Goal: Communication & Community: Answer question/provide support

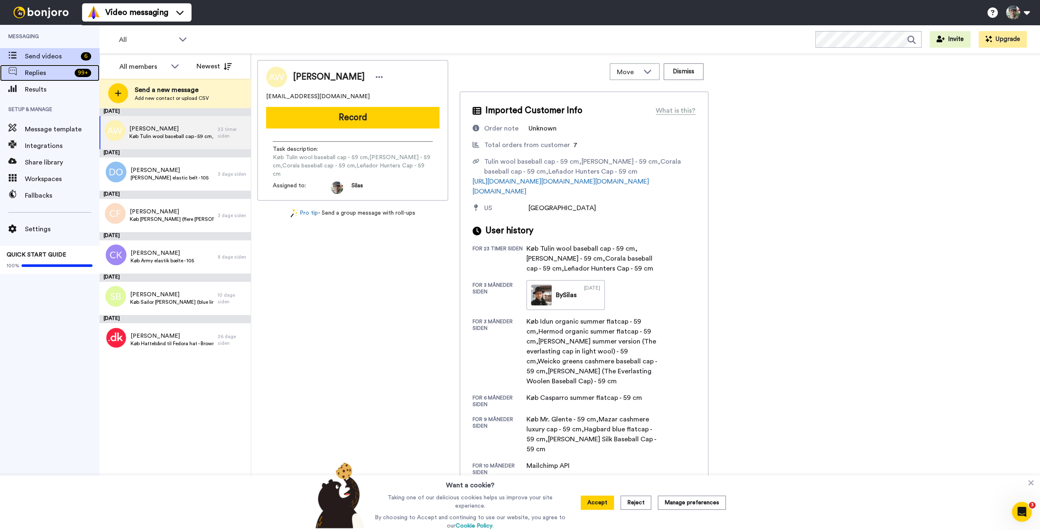
click at [32, 70] on span "Replies" at bounding box center [48, 73] width 46 height 10
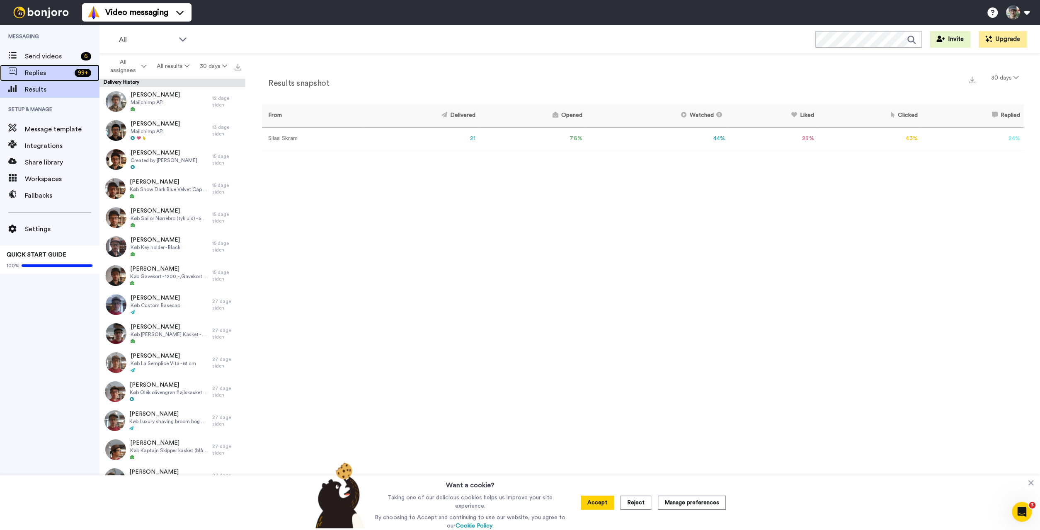
click at [29, 73] on span "Replies" at bounding box center [48, 73] width 46 height 10
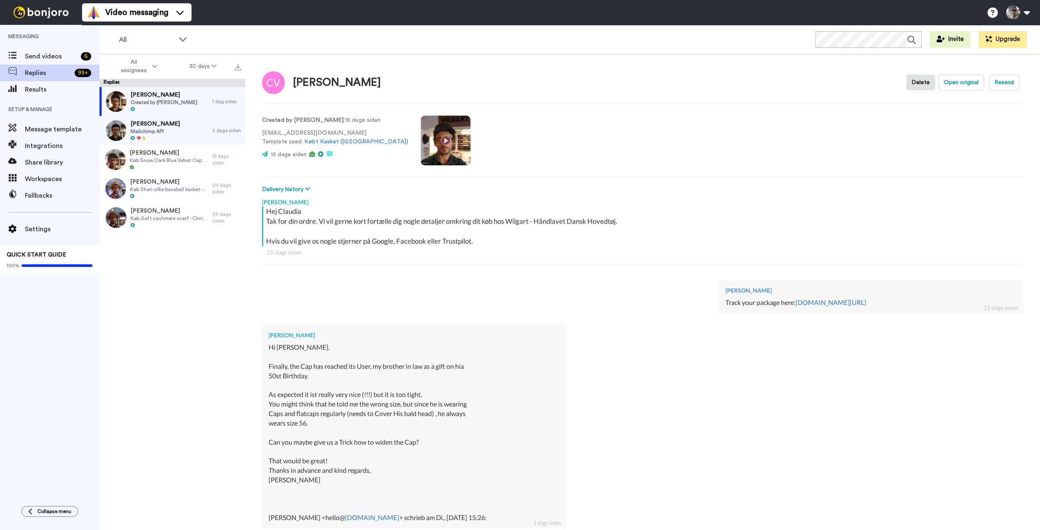
scroll to position [103, 0]
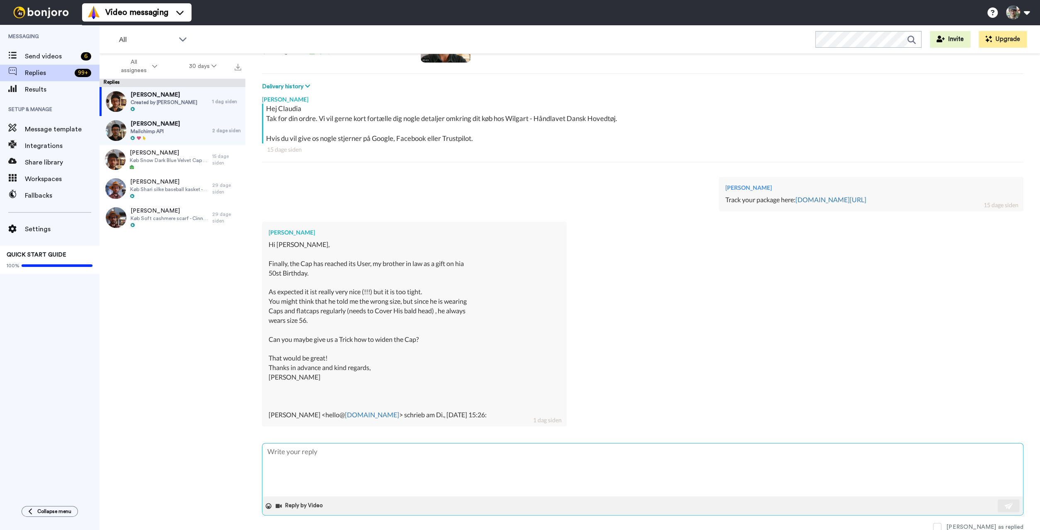
click at [356, 459] on textarea at bounding box center [642, 470] width 761 height 53
type textarea "x"
click at [362, 474] on textarea at bounding box center [642, 470] width 761 height 53
click at [410, 461] on textarea at bounding box center [642, 470] width 761 height 53
type textarea "H"
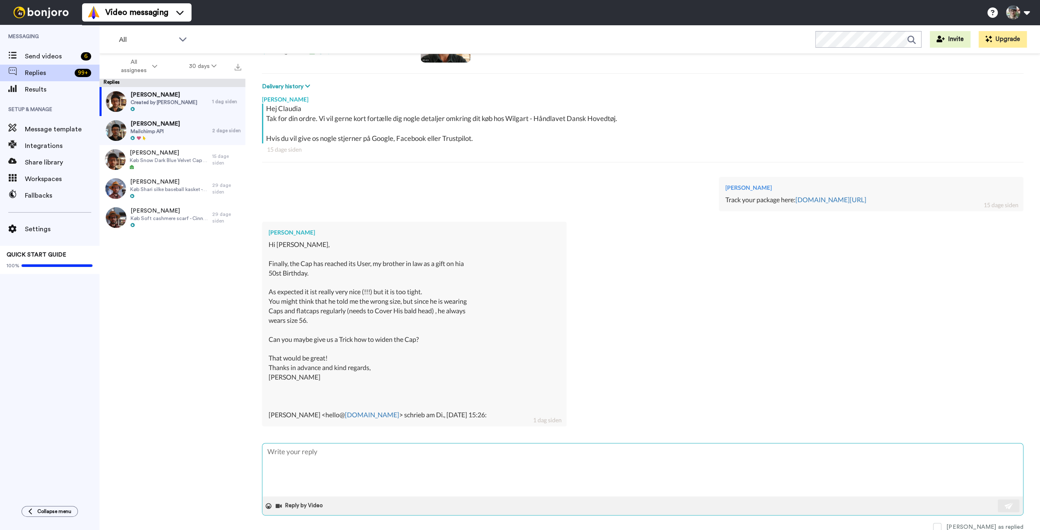
type textarea "x"
type textarea "Hi"
type textarea "x"
type textarea "Hi"
type textarea "x"
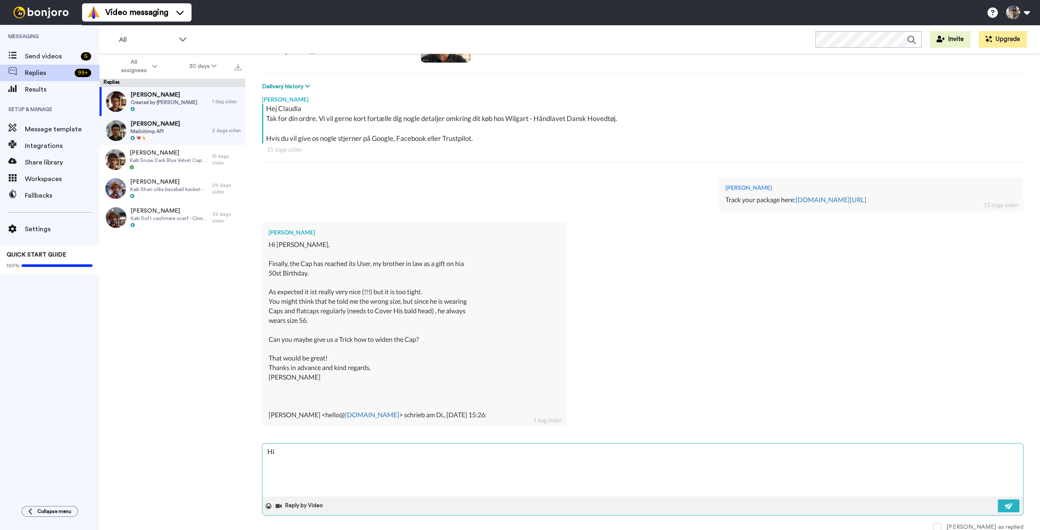
type textarea "Hi C"
type textarea "x"
type textarea "Hi Cl"
type textarea "x"
type textarea "Hi Cla"
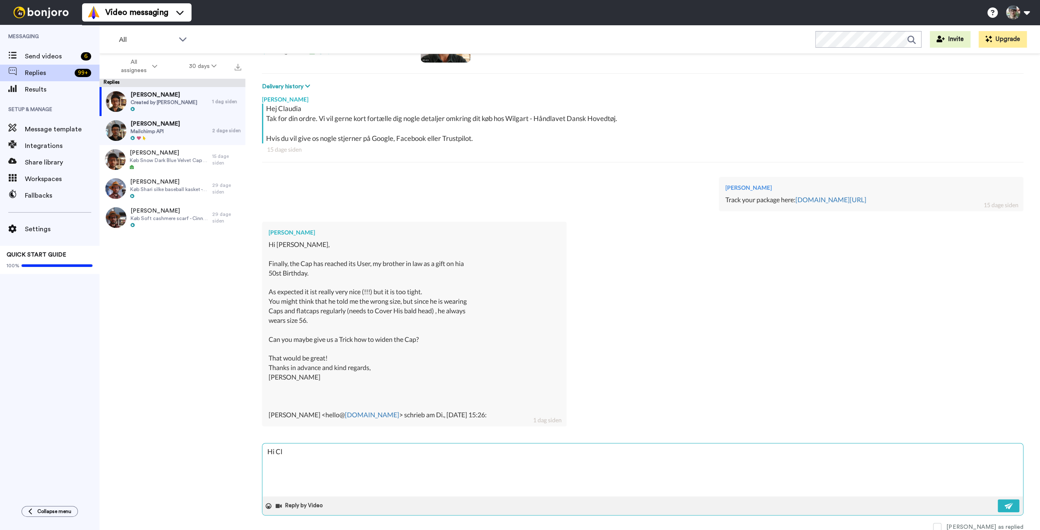
type textarea "x"
type textarea "Hi Clau"
type textarea "x"
type textarea "Hi Claud"
type textarea "x"
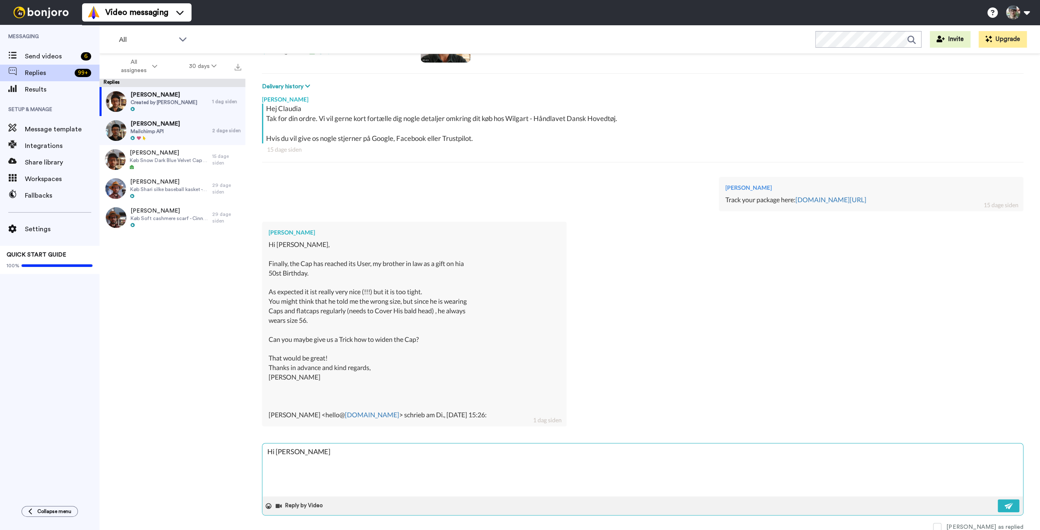
type textarea "Hi Claudi"
type textarea "x"
type textarea "Hi Claudia"
type textarea "x"
type textarea "Hi Claudia,"
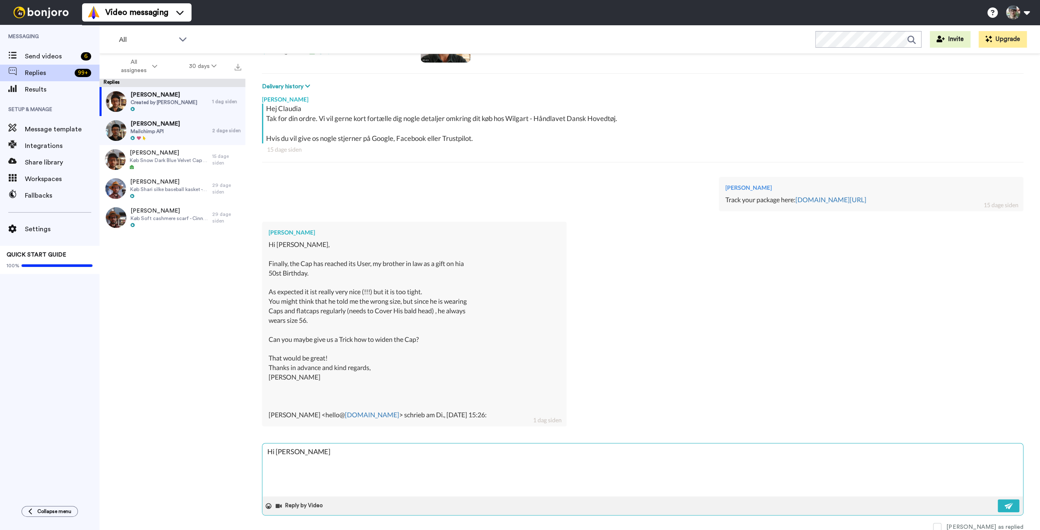
type textarea "x"
type textarea "Hi Claudia,"
type textarea "x"
type textarea "Hi Claudia,"
type textarea "x"
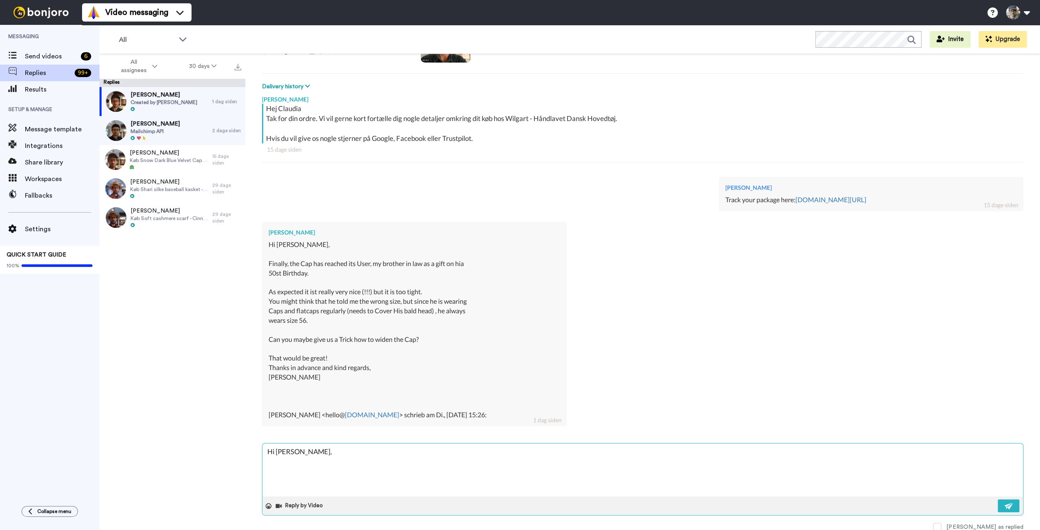
type textarea "Hi Claudia, T"
type textarea "x"
type textarea "Hi Claudia, Th"
type textarea "x"
type textarea "Hi Claudia, Tha"
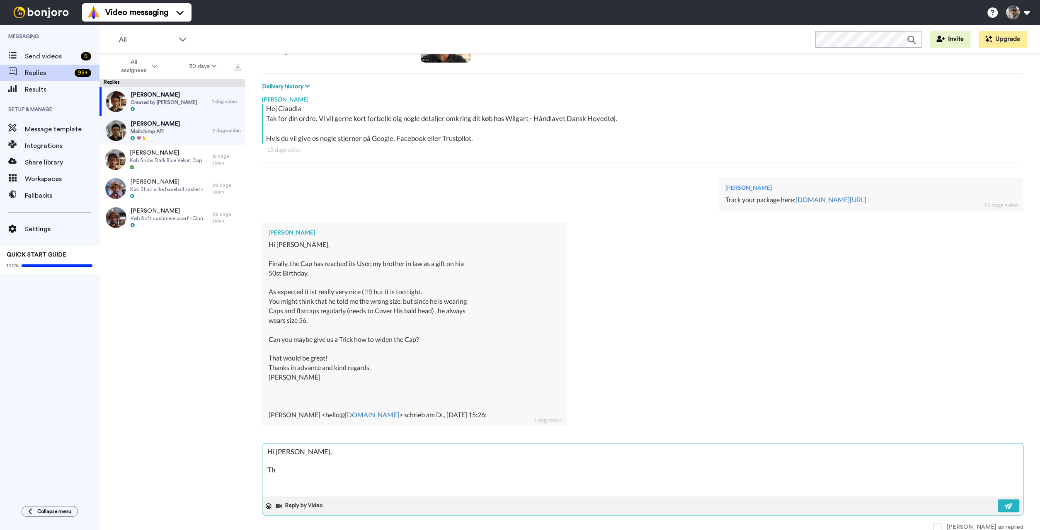
type textarea "x"
type textarea "Hi Claudia, Than"
type textarea "x"
type textarea "Hi Claudia, Thank"
type textarea "x"
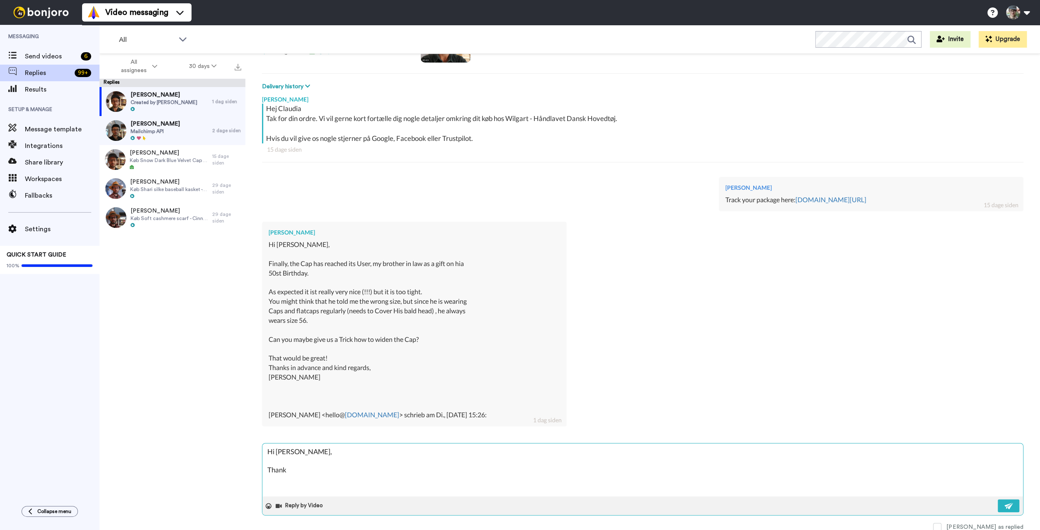
type textarea "Hi Claudia, Thank"
type textarea "x"
type textarea "Hi Claudia, Thank y"
type textarea "x"
type textarea "Hi Claudia, Thank yo"
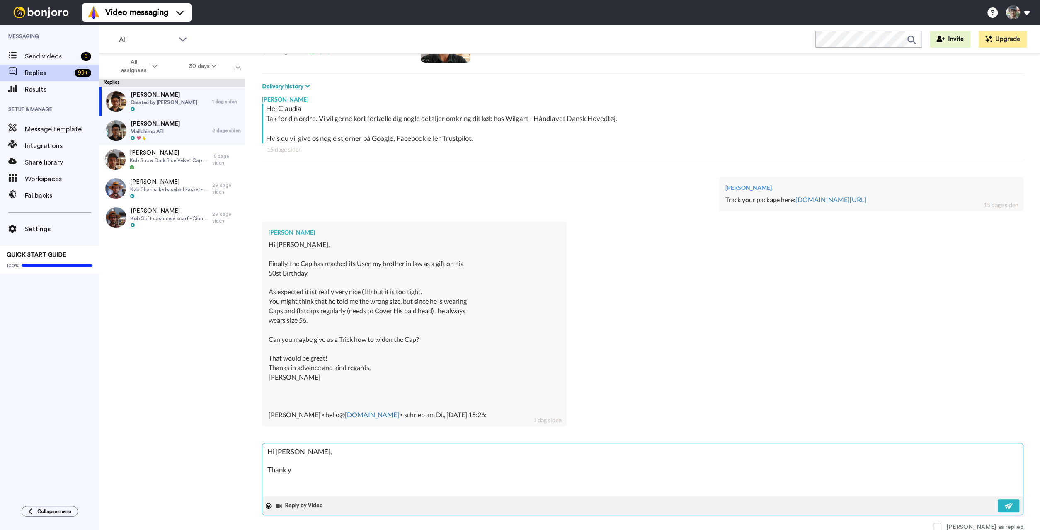
type textarea "x"
type textarea "Hi Claudia, Thank you"
type textarea "x"
type textarea "Hi Claudia, Thank you"
type textarea "x"
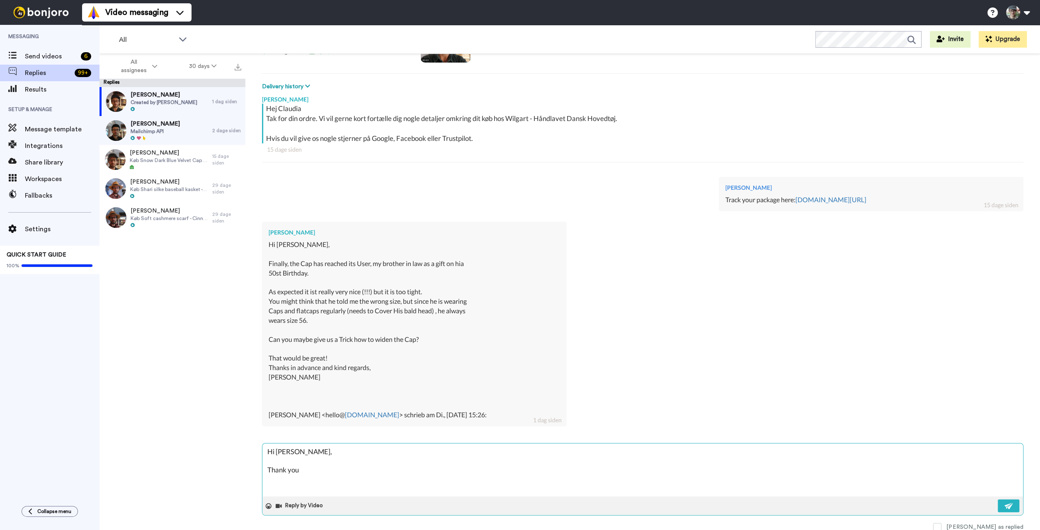
type textarea "Hi Claudia, Thank you f"
type textarea "x"
type textarea "Hi Claudia, Thank you fo"
type textarea "x"
type textarea "Hi Claudia, Thank you for"
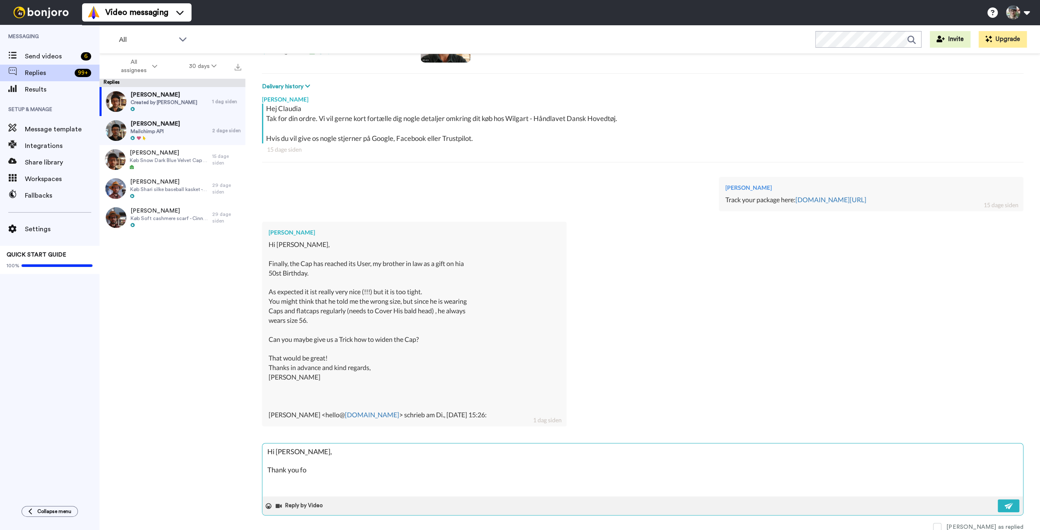
type textarea "x"
type textarea "Hi Claudia, Thank you for"
type textarea "x"
type textarea "Hi Claudia, Thank you for y"
type textarea "x"
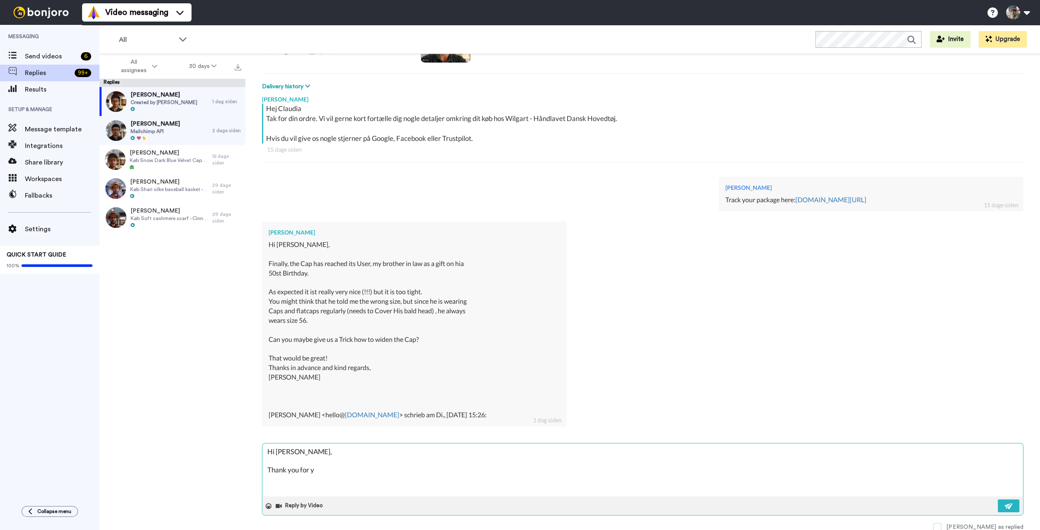
type textarea "Hi Claudia, Thank you for yo"
type textarea "x"
type textarea "Hi Claudia, Thank you for you"
type textarea "x"
type textarea "Hi Claudia, Thank you for your"
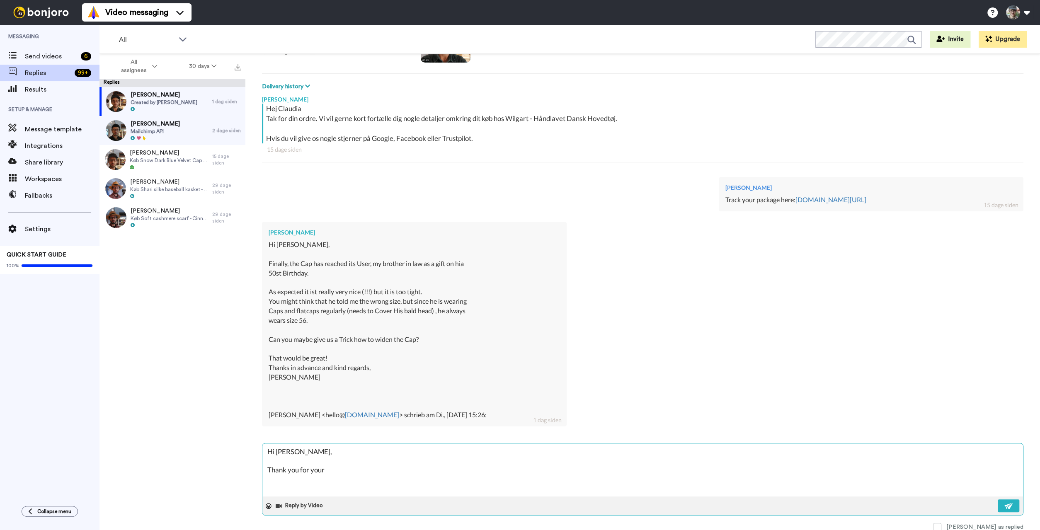
type textarea "x"
type textarea "Hi Claudia, Thank you for your"
type textarea "x"
type textarea "Hi Claudia, Thank you for your m"
type textarea "x"
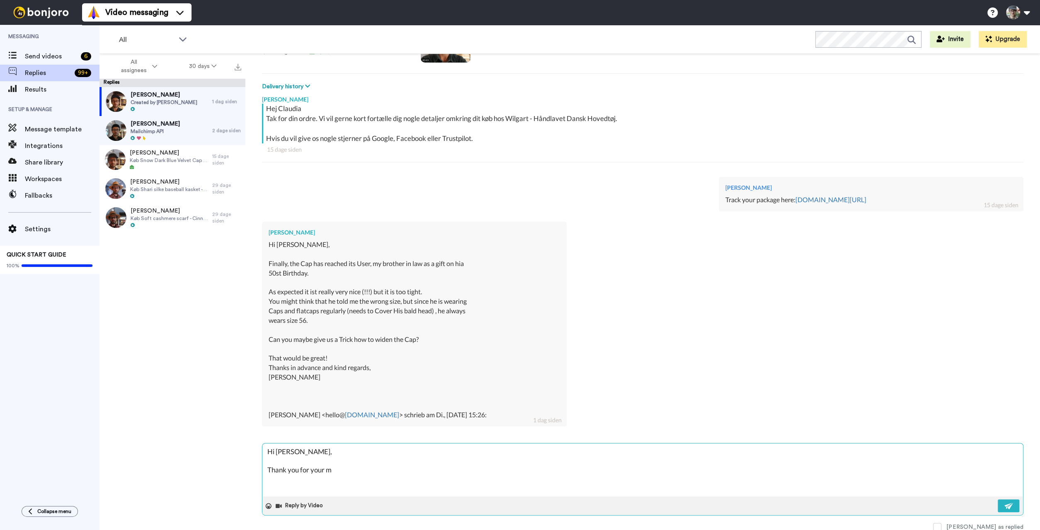
type textarea "Hi Claudia, Thank you for your me"
type textarea "x"
type textarea "Hi Claudia, Thank you for your mea"
type textarea "x"
type textarea "Hi Claudia, Thank you for your me"
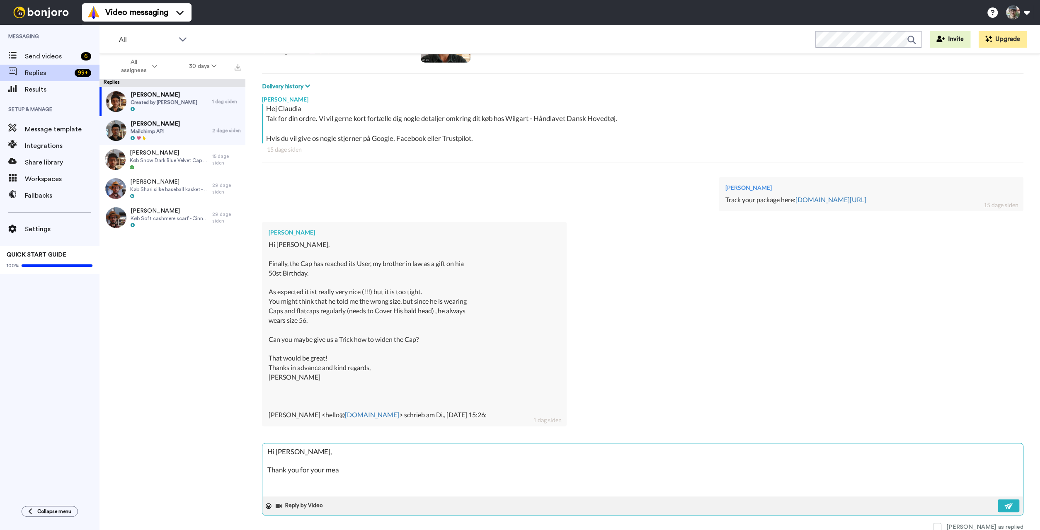
type textarea "x"
type textarea "Hi Claudia, Thank you for your mes"
type textarea "x"
type textarea "Hi Claudia, Thank you for your mess"
type textarea "x"
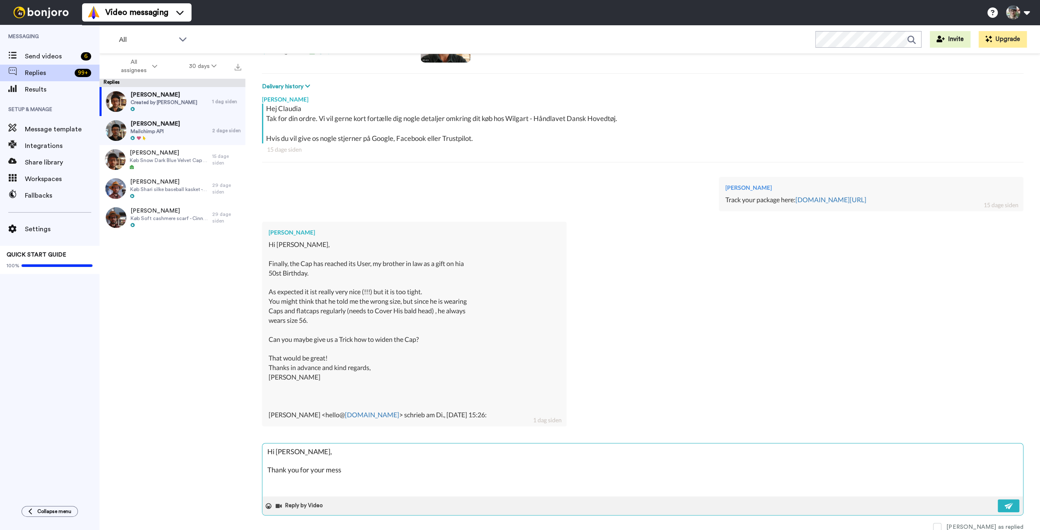
type textarea "Hi Claudia, Thank you for your messa"
type textarea "x"
type textarea "Hi Claudia, Thank you for your messag"
type textarea "x"
type textarea "Hi Claudia, Thank you for your message"
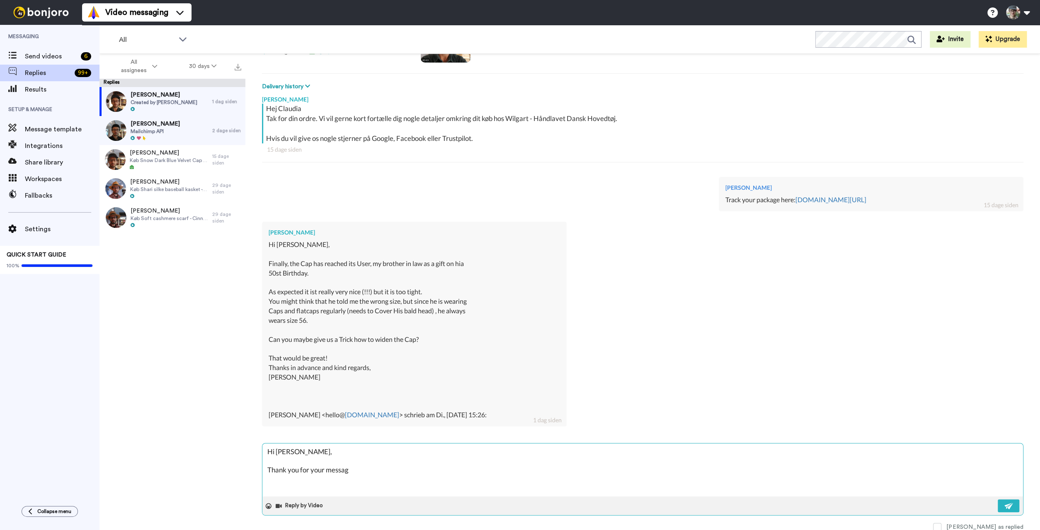
type textarea "x"
type textarea "Hi Claudia, Thank you for your message."
type textarea "x"
type textarea "Hi Claudia, Thank you for your message."
type textarea "x"
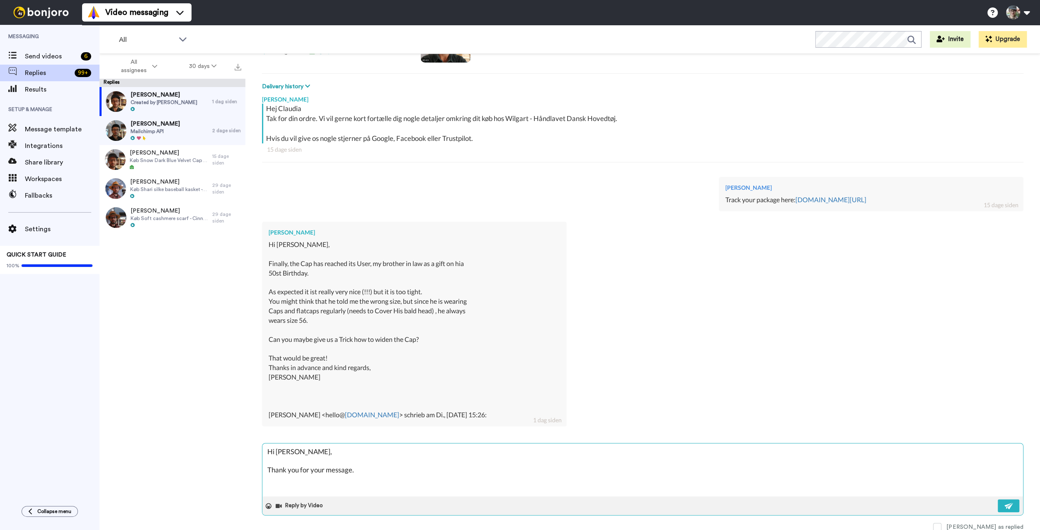
type textarea "Hi Claudia, Thank you for your message."
type textarea "x"
type textarea "Hi Claudia, Thank you for your message."
type textarea "x"
type textarea "Hi Claudia, Thank you for your message. I"
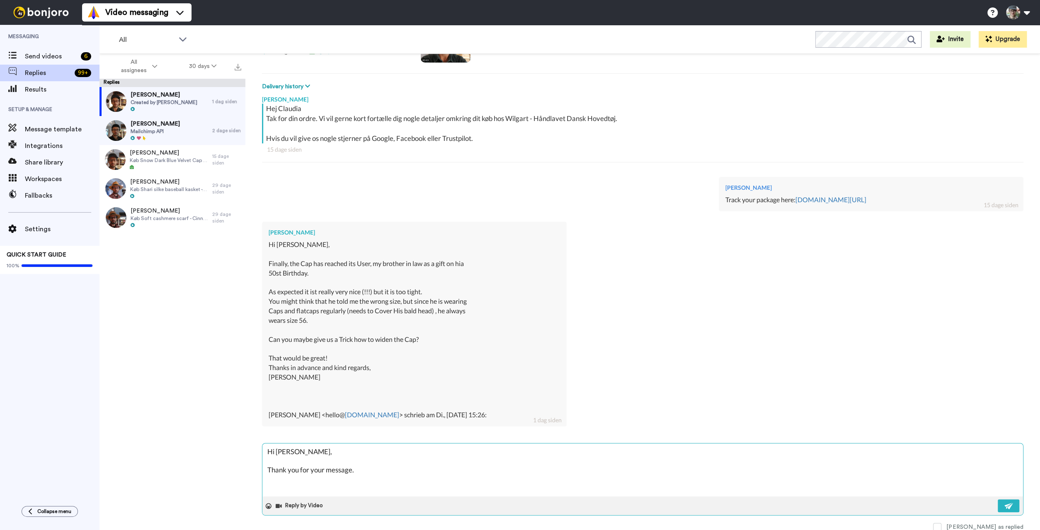
type textarea "x"
type textarea "Hi Claudia, Thank you for your message. I"
type textarea "x"
type textarea "Hi Claudia, Thank you for your message. I w"
type textarea "x"
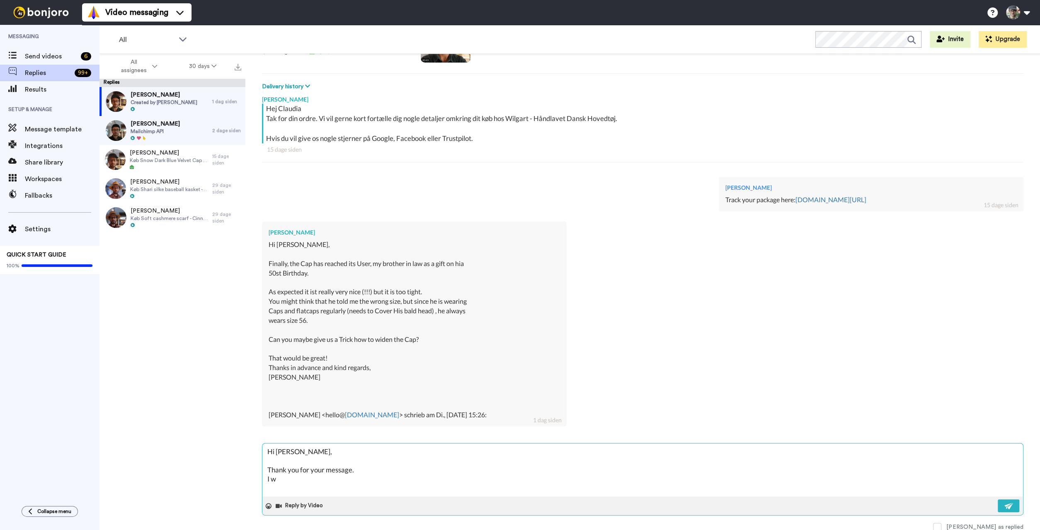
type textarea "Hi Claudia, Thank you for your message. I wo"
type textarea "x"
type textarea "Hi Claudia, Thank you for your message. I wou"
type textarea "x"
type textarea "Hi Claudia, Thank you for your message. I woul"
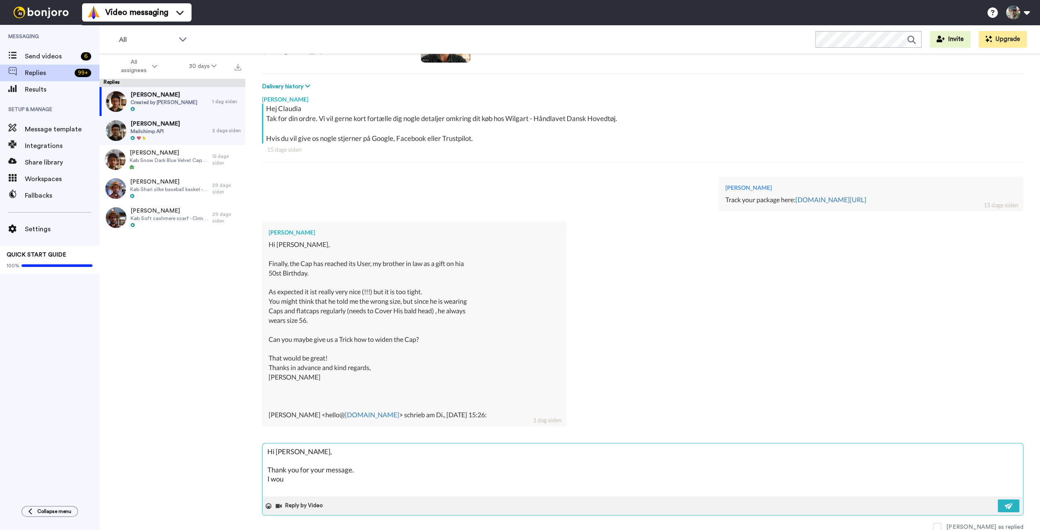
type textarea "x"
type textarea "Hi Claudia, Thank you for your message. I would"
type textarea "x"
type textarea "Hi Claudia, Thank you for your message. I would"
type textarea "x"
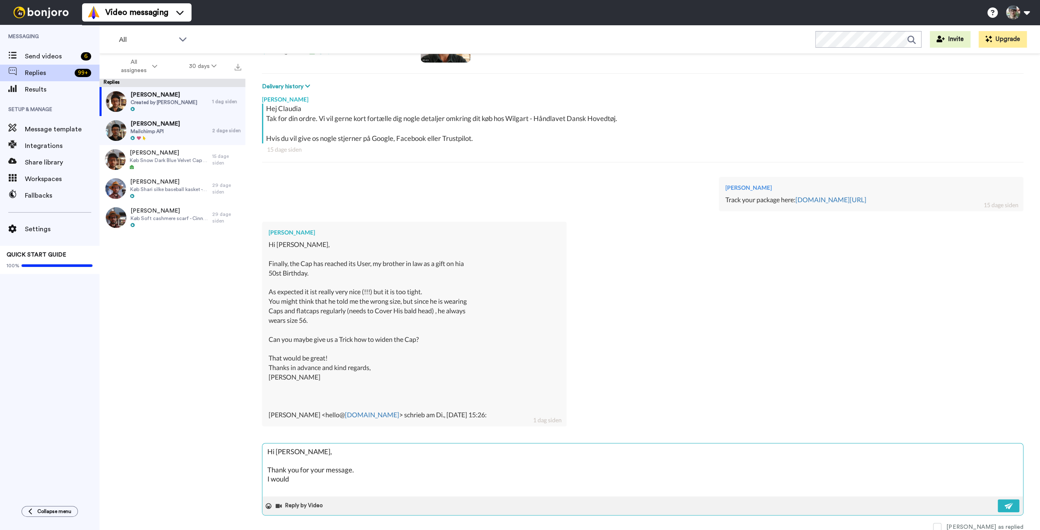
type textarea "Hi Claudia, Thank you for your message. I would a"
type textarea "x"
type textarea "Hi Claudia, Thank you for your message. I would ac"
type textarea "x"
type textarea "Hi Claudia, Thank you for your message. I would act"
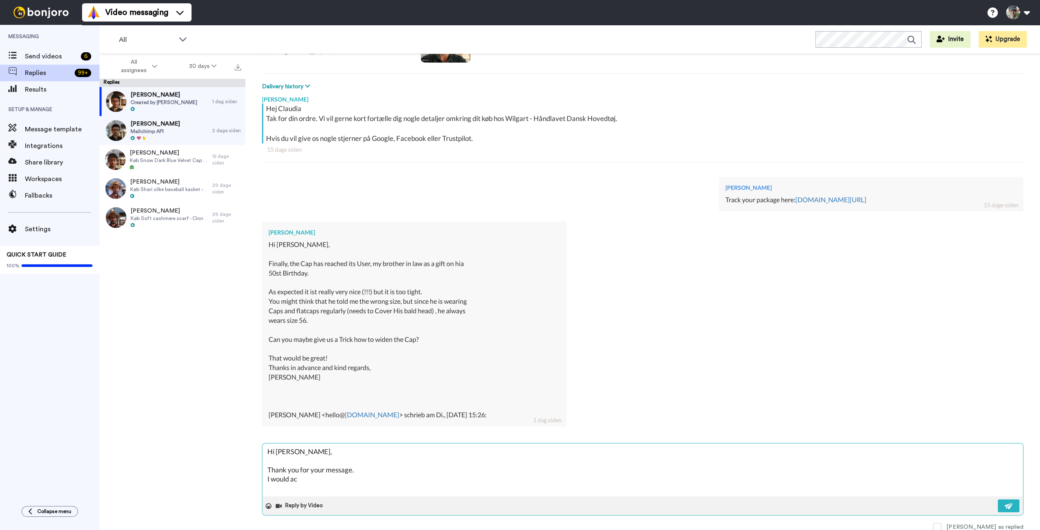
type textarea "x"
type textarea "Hi Claudia, Thank you for your message. I would actu"
type textarea "x"
type textarea "Hi Claudia, Thank you for your message. I would actua"
type textarea "x"
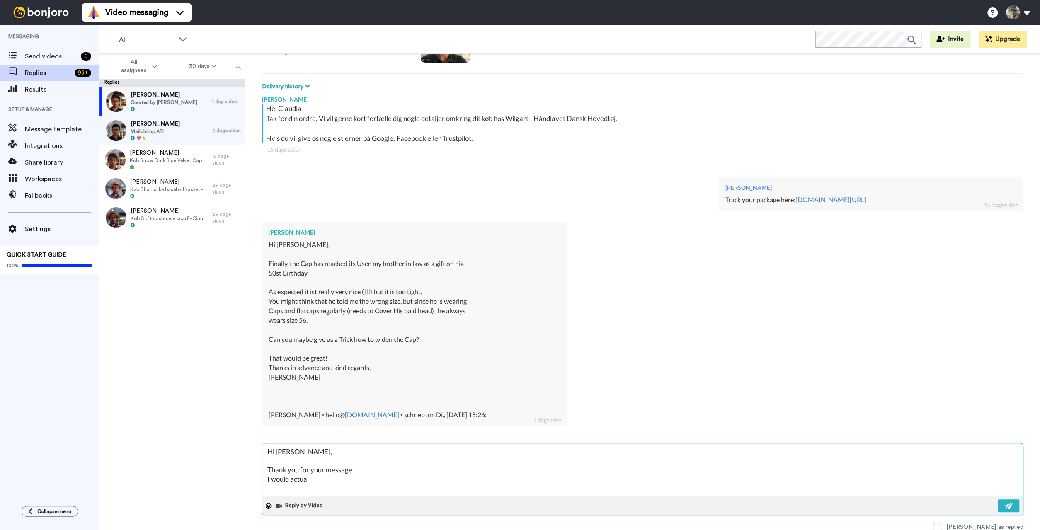
type textarea "Hi Claudia, Thank you for your message. I would actual"
type textarea "x"
type textarea "Hi Claudia, Thank you for your message. I would actuall"
type textarea "x"
type textarea "Hi Claudia, Thank you for your message. I would actually"
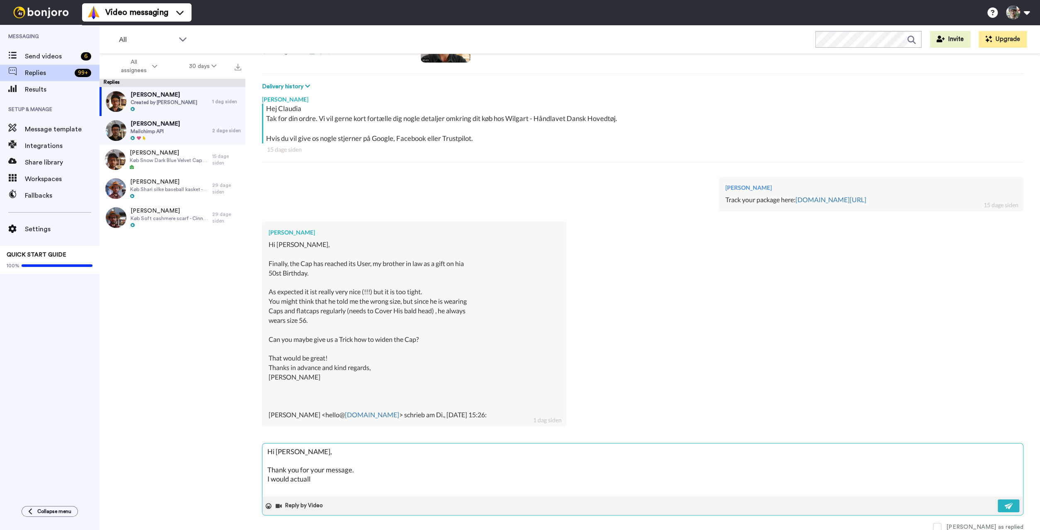
type textarea "x"
type textarea "Hi Claudia, Thank you for your message. I would actually"
type textarea "x"
type textarea "Hi Claudia, Thank you for your message. I would actually s"
type textarea "x"
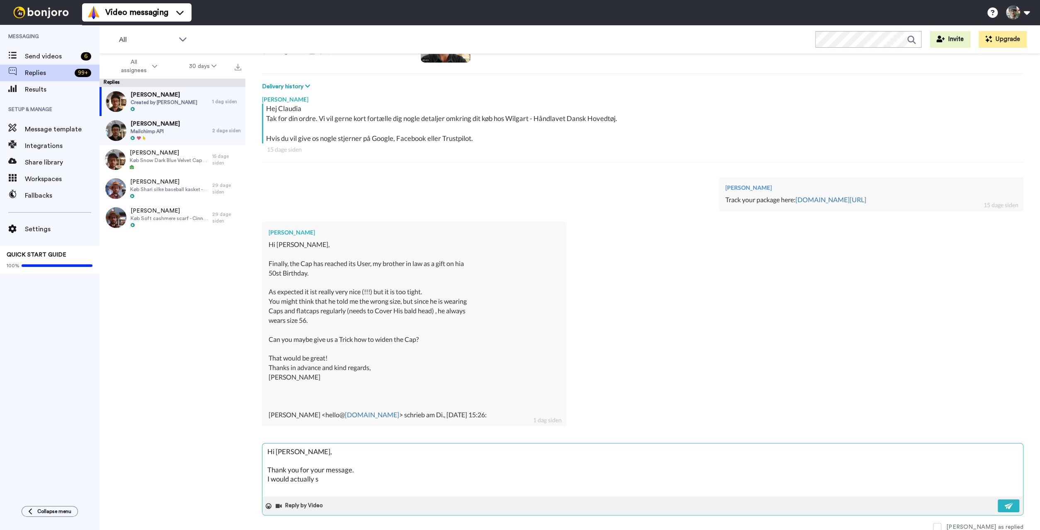
type textarea "Hi Claudia, Thank you for your message. I would actually su"
type textarea "x"
type textarea "Hi Claudia, Thank you for your message. I would actually suc"
type textarea "x"
type textarea "Hi Claudia, Thank you for your message. I would actually su"
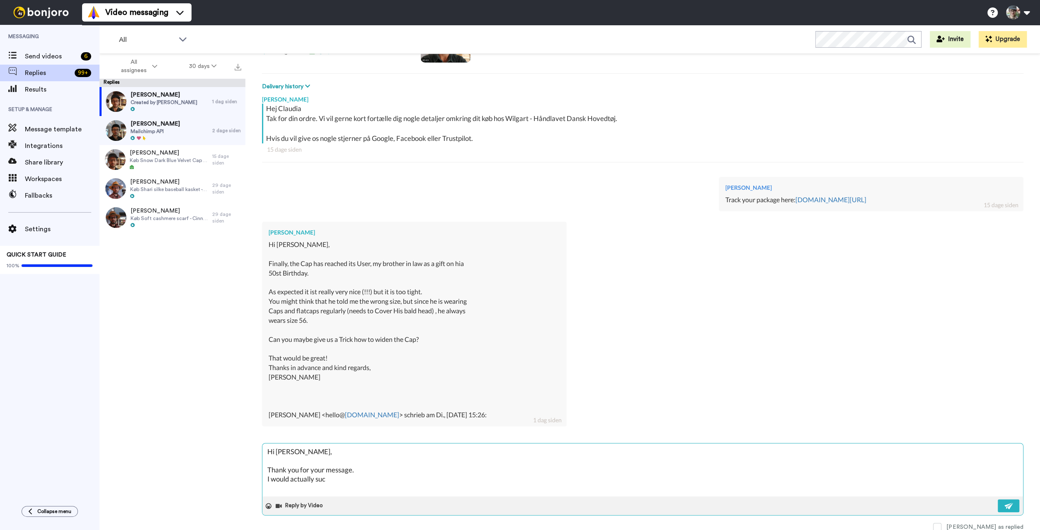
type textarea "x"
type textarea "Hi Claudia, Thank you for your message. I would actually sug"
type textarea "x"
type textarea "Hi Claudia, Thank you for your message. I would actually sugg"
type textarea "x"
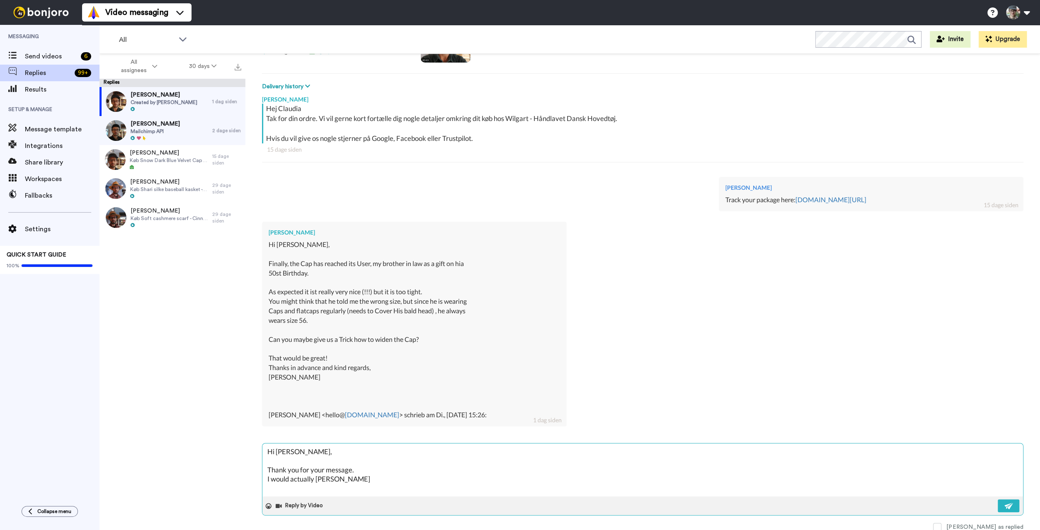
type textarea "Hi Claudia, Thank you for your message. I would actually sugge"
type textarea "x"
type textarea "Hi Claudia, Thank you for your message. I would actually sugges"
type textarea "x"
type textarea "Hi Claudia, Thank you for your message. I would actually suggest"
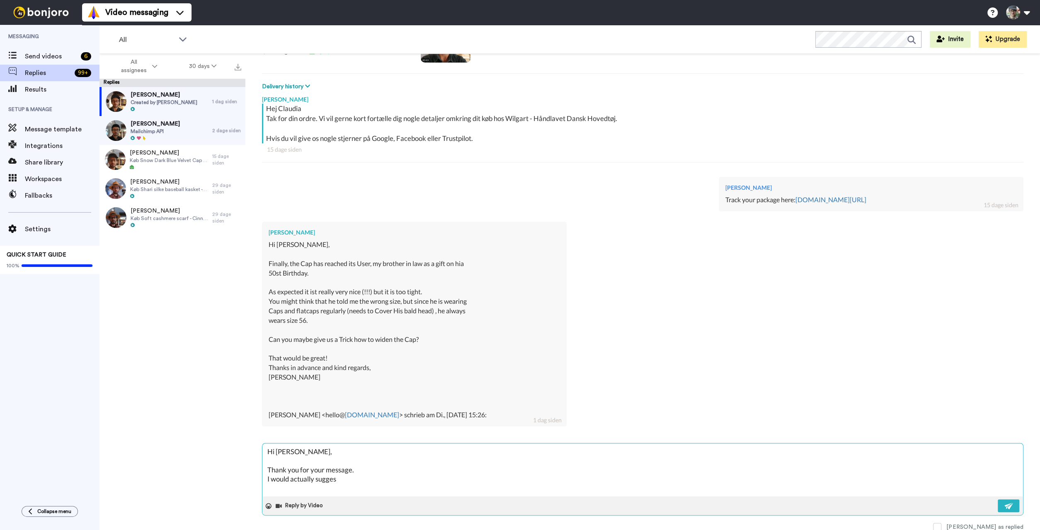
type textarea "x"
type textarea "Hi Claudia, Thank you for your message. I would actually suggest"
type textarea "x"
type textarea "Hi Claudia, Thank you for your message. I would actually suggest t"
type textarea "x"
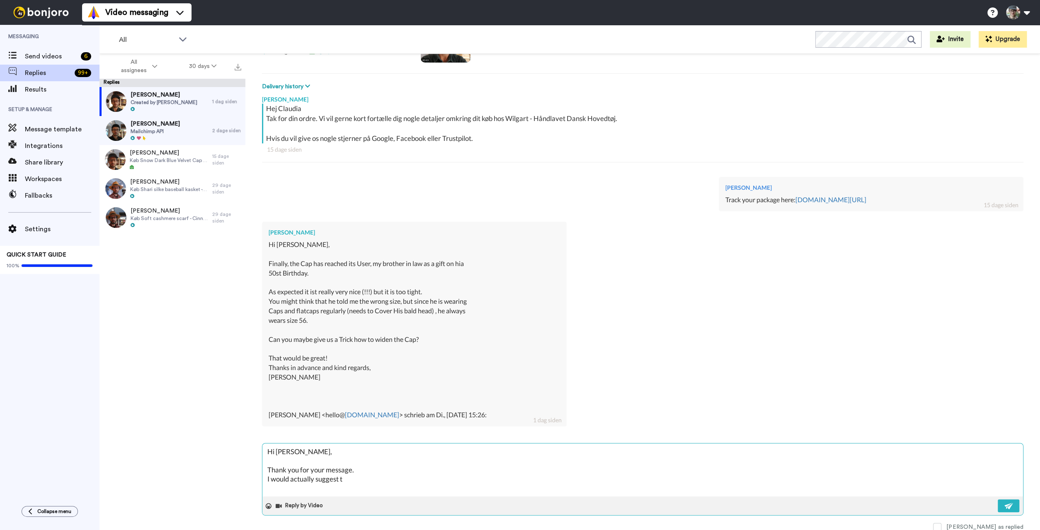
type textarea "Hi Claudia, Thank you for your message. I would actually suggest th"
type textarea "x"
type textarea "Hi Claudia, Thank you for your message. I would actually suggest tha"
type textarea "x"
type textarea "Hi Claudia, Thank you for your message. I would actually suggest that"
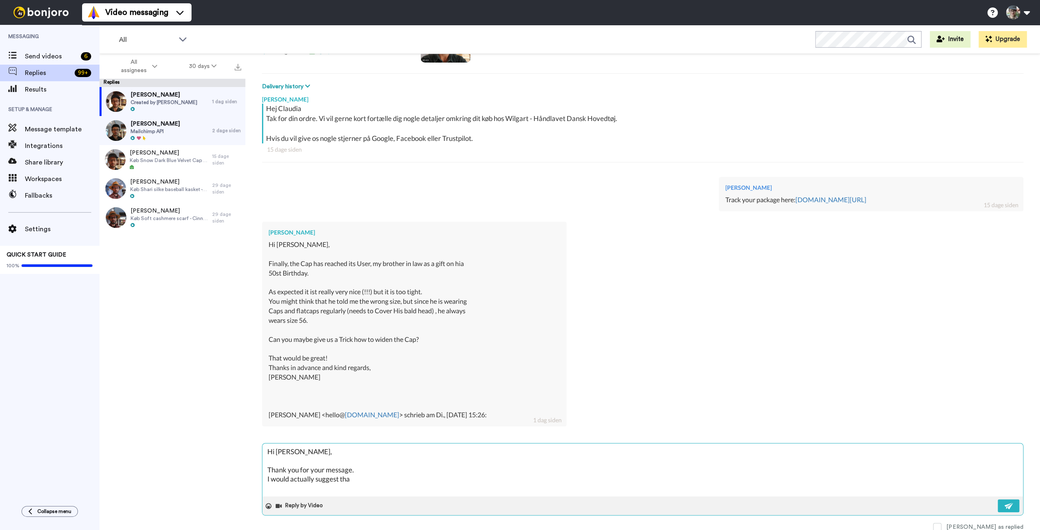
type textarea "x"
type textarea "Hi Claudia, Thank you for your message. I would actually suggest that"
type textarea "x"
type textarea "Hi Claudia, Thank you for your message. I would actually suggest that y"
type textarea "x"
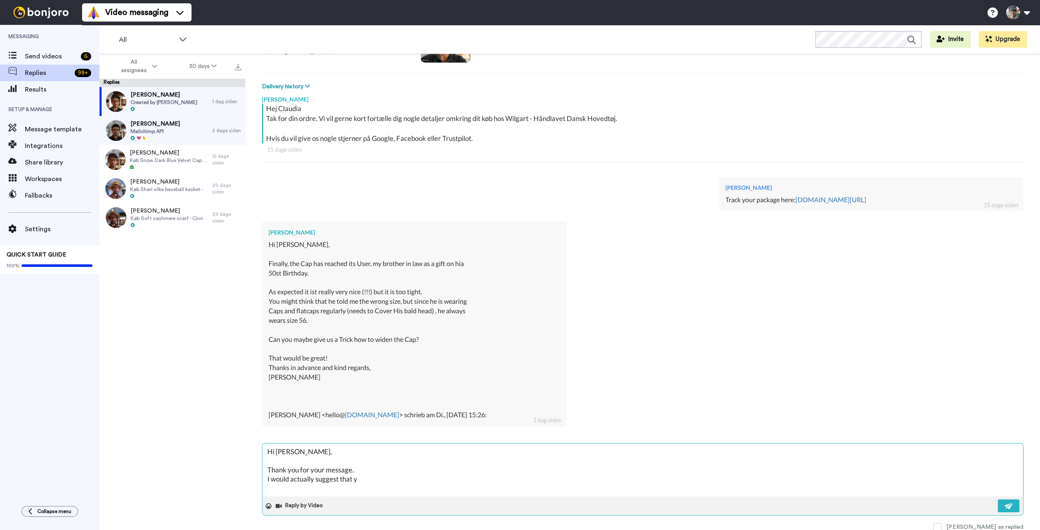
type textarea "Hi Claudia, Thank you for your message. I would actually suggest that yo"
type textarea "x"
type textarea "Hi Claudia, Thank you for your message. I would actually suggest that you"
type textarea "x"
type textarea "Hi Claudia, Thank you for your message. I would actually suggest that you"
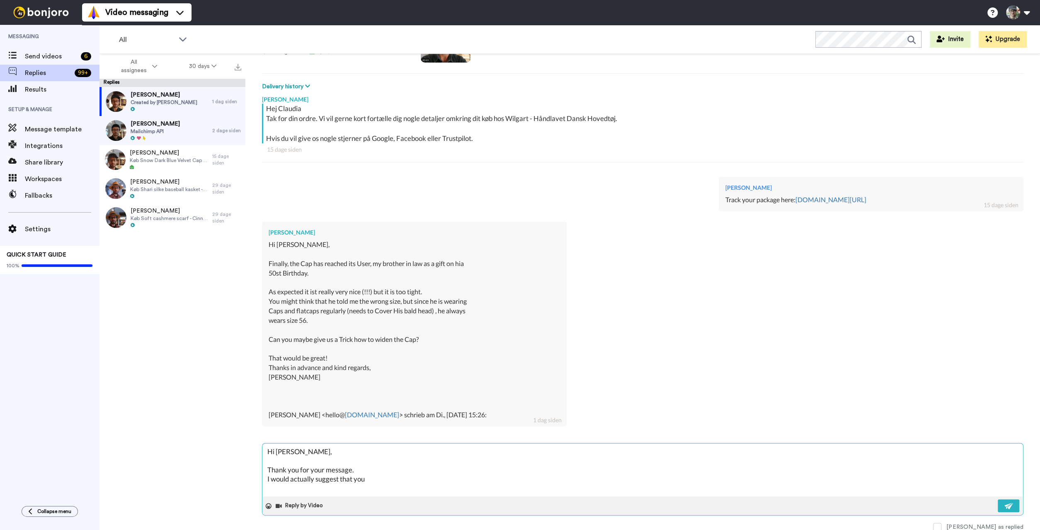
type textarea "x"
type textarea "Hi Claudia, Thank you for your message. I would actually suggest that you s"
type textarea "x"
type textarea "Hi Claudia, Thank you for your message. I would actually suggest that you sw"
type textarea "x"
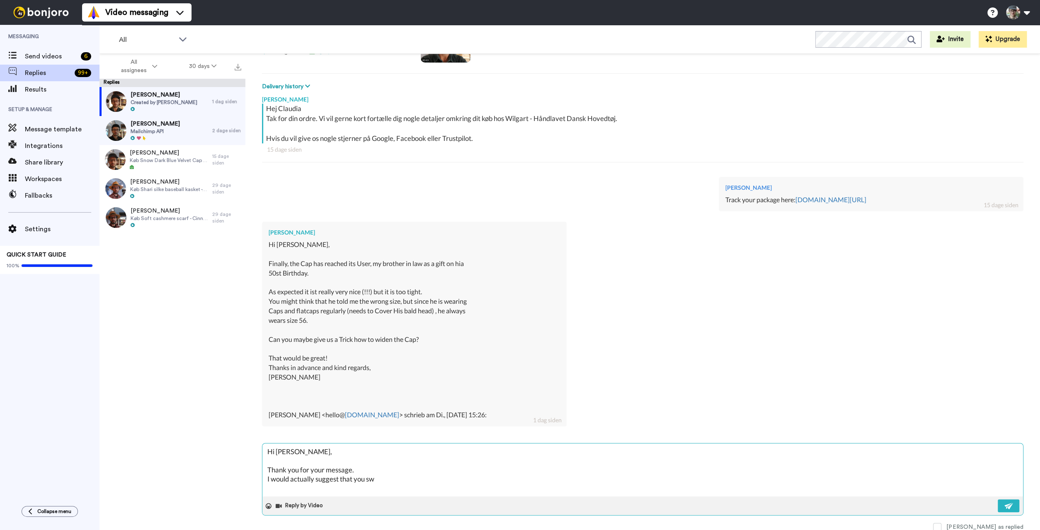
type textarea "Hi Claudia, Thank you for your message. I would actually suggest that you swa"
type textarea "x"
type textarea "Hi Claudia, Thank you for your message. I would actually suggest that you swap"
type textarea "x"
type textarea "Hi Claudia, Thank you for your message. I would actually suggest that you swap"
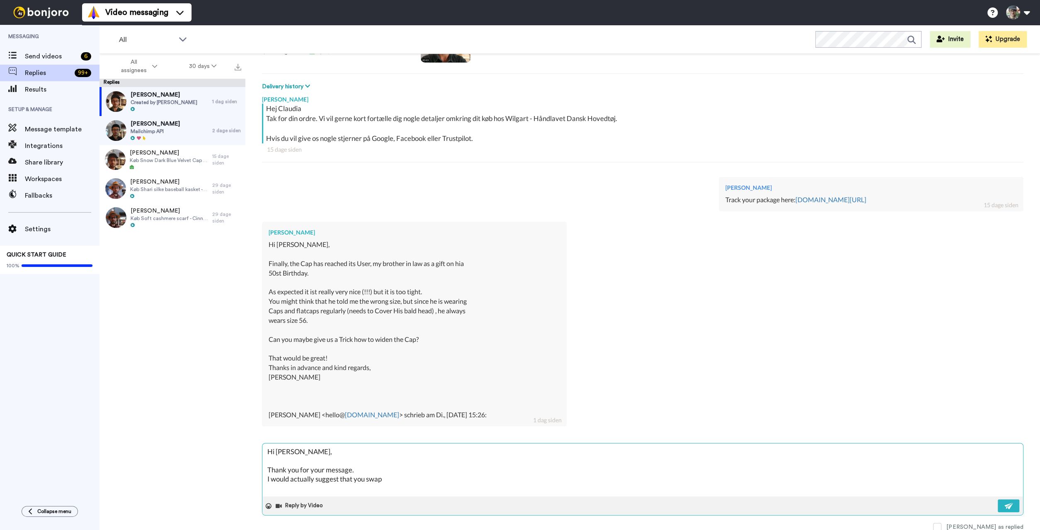
type textarea "x"
type textarea "Hi Claudia, Thank you for your message. I would actually suggest that you swap t"
type textarea "x"
type textarea "Hi Claudia, Thank you for your message. I would actually suggest that you swap …"
type textarea "x"
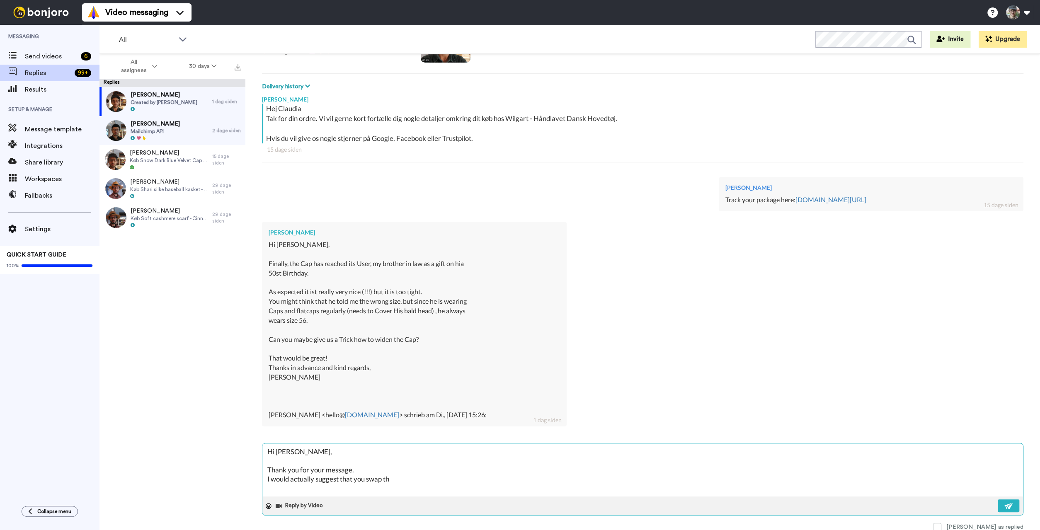
type textarea "Hi Claudia, Thank you for your message. I would actually suggest that you swap …"
type textarea "x"
type textarea "Hi Claudia, Thank you for your message. I would actually suggest that you swap …"
type textarea "x"
type textarea "Hi Claudia, Thank you for your message. I would actually suggest that you swap …"
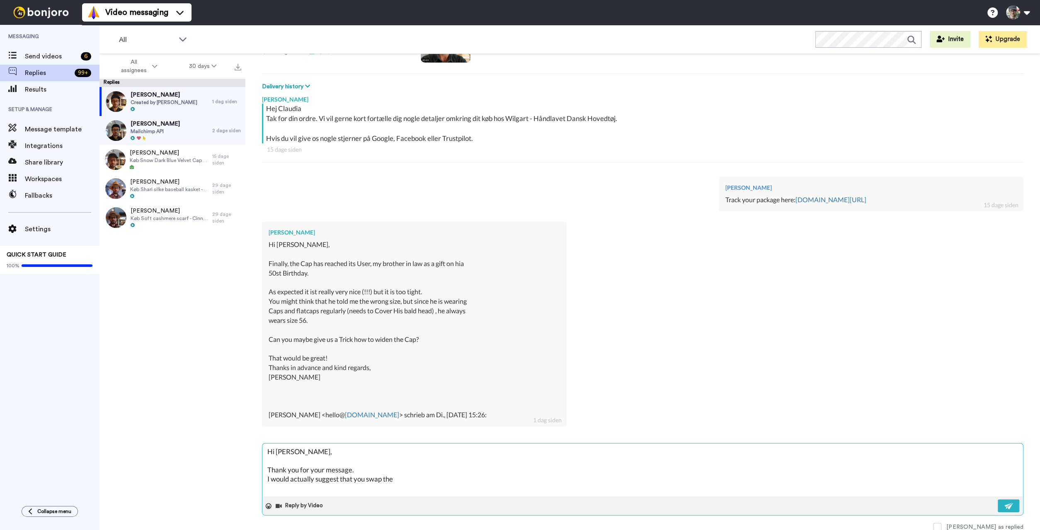
type textarea "x"
type textarea "Hi Claudia, Thank you for your message. I would actually suggest that you swap …"
type textarea "x"
type textarea "Hi Claudia, Thank you for your message. I would actually suggest that you swap …"
type textarea "x"
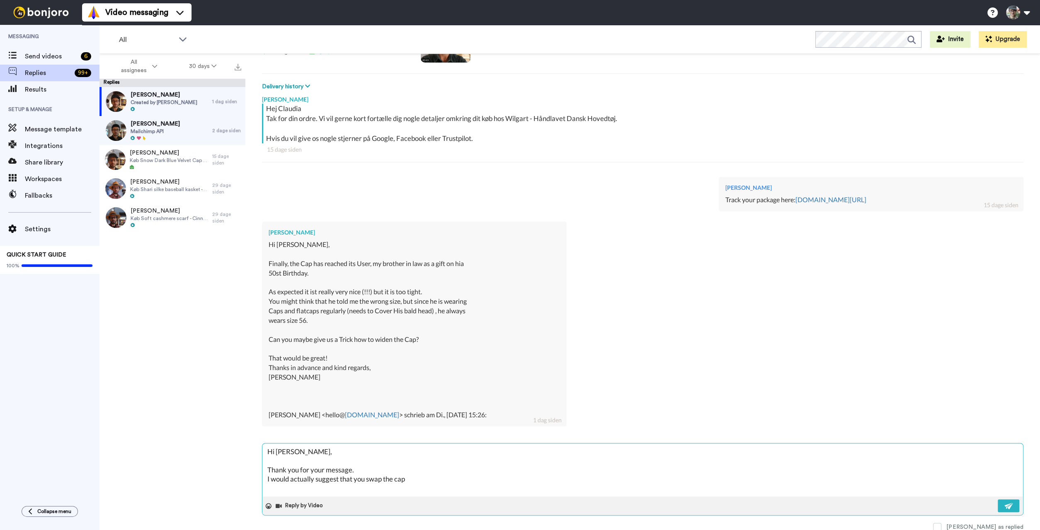
type textarea "Hi Claudia, Thank you for your message. I would actually suggest that you swap …"
type textarea "x"
type textarea "Hi Claudia, Thank you for your message. I would actually suggest that you swap …"
type textarea "x"
type textarea "Hi Claudia, Thank you for your message. I would actually suggest that you swap …"
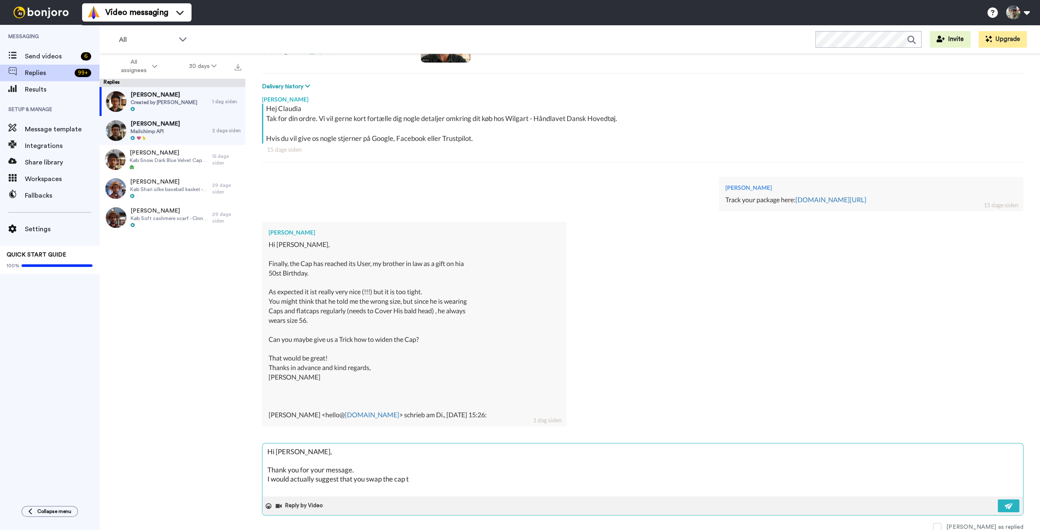
type textarea "x"
type textarea "Hi Claudia, Thank you for your message. I would actually suggest that you swap …"
type textarea "x"
type textarea "Hi Claudia, Thank you for your message. I would actually suggest that you swap …"
type textarea "x"
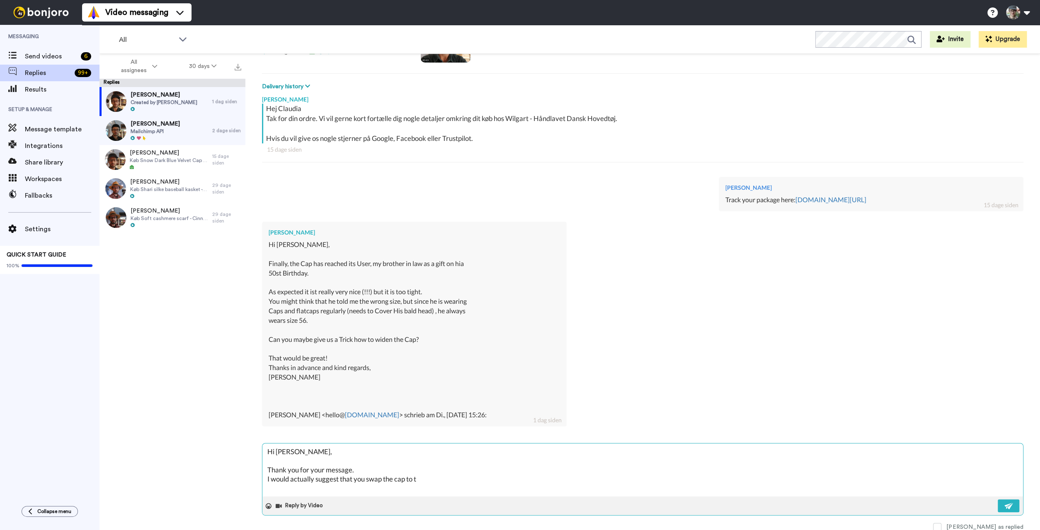
type textarea "Hi Claudia, Thank you for your message. I would actually suggest that you swap …"
type textarea "x"
type textarea "Hi Claudia, Thank you for your message. I would actually suggest that you swap …"
click at [364, 468] on textarea "Hi Claudia, Thank you for your message. I would actually suggest that you swap …" at bounding box center [642, 470] width 761 height 53
click at [815, 468] on textarea "Hi Claudia, Thank you for your message. It's a good thing to consider comfort o…" at bounding box center [642, 470] width 761 height 53
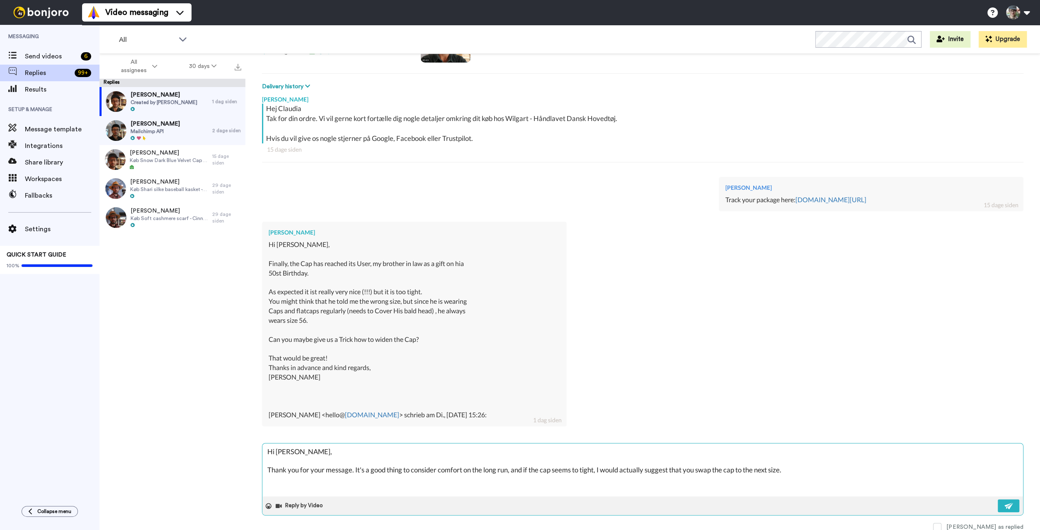
click at [804, 470] on textarea "Hi Claudia, Thank you for your message. It's a good thing to consider comfort o…" at bounding box center [642, 470] width 761 height 53
click at [282, 478] on textarea "Hi Claudia, Thank you for your message. It's a good thing to consider comfort o…" at bounding box center [642, 470] width 761 height 53
click at [267, 478] on textarea "Hi Claudia, Thank you for your message. It's a good thing to consider comfort o…" at bounding box center [642, 470] width 761 height 53
click at [681, 477] on textarea "Hi Claudia, Thank you for your message. It's a good thing to consider comfort o…" at bounding box center [642, 470] width 761 height 53
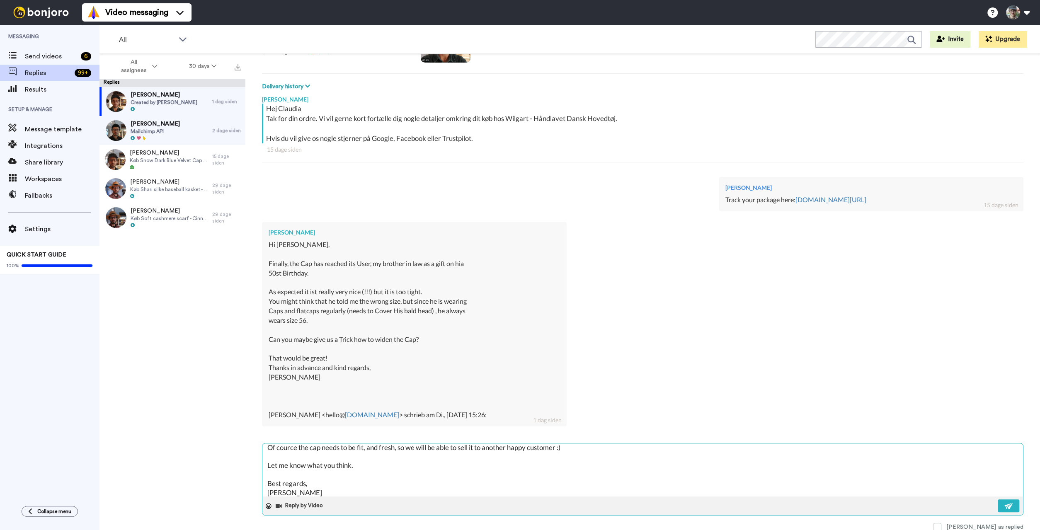
scroll to position [50, 0]
click at [362, 453] on textarea "Hi Claudia, Thank you for your message. It's a good thing to consider comfort o…" at bounding box center [642, 470] width 761 height 53
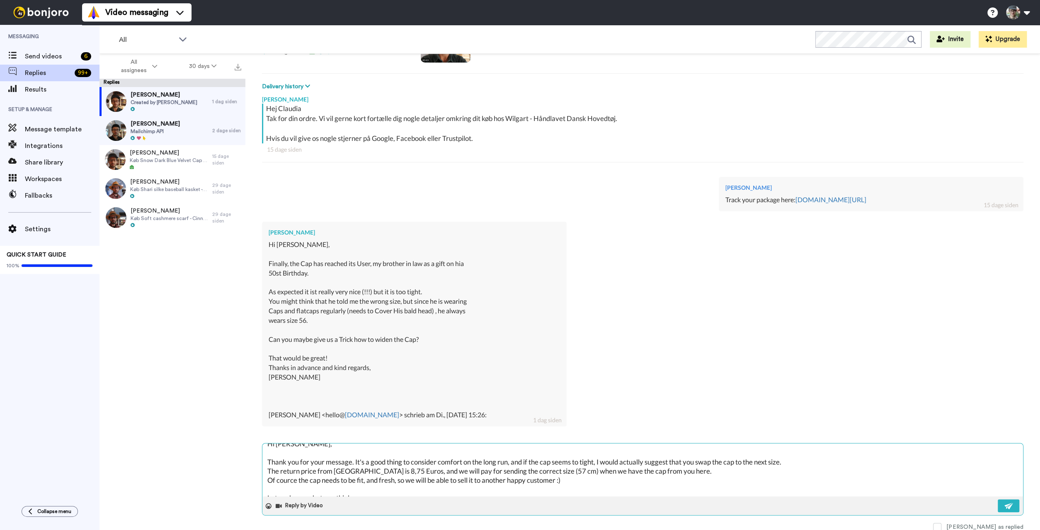
scroll to position [2, 0]
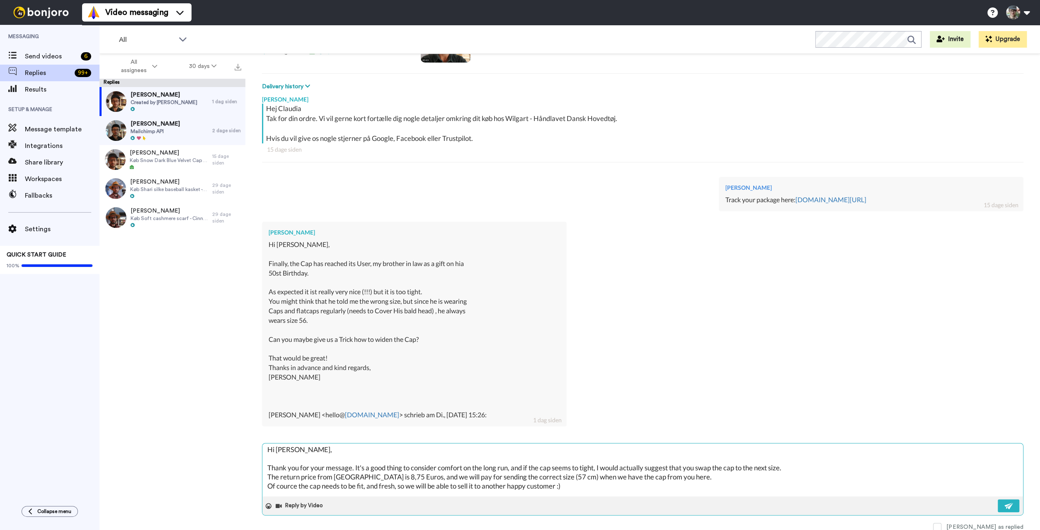
click at [809, 465] on textarea "Hi Claudia, Thank you for your message. It's a good thing to consider comfort o…" at bounding box center [642, 470] width 761 height 53
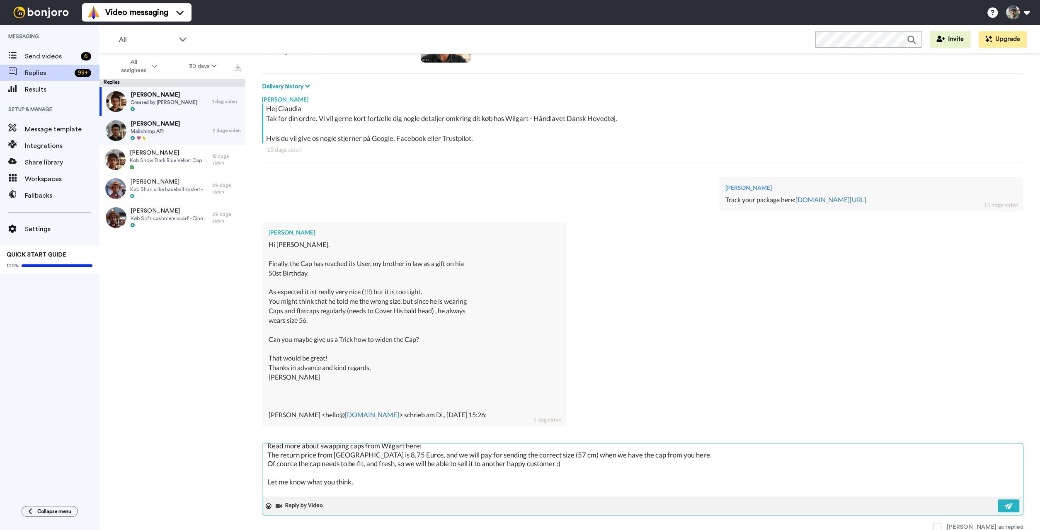
scroll to position [31, 0]
paste textarea "https://wilgart.dk/en/swap-your-cap/"
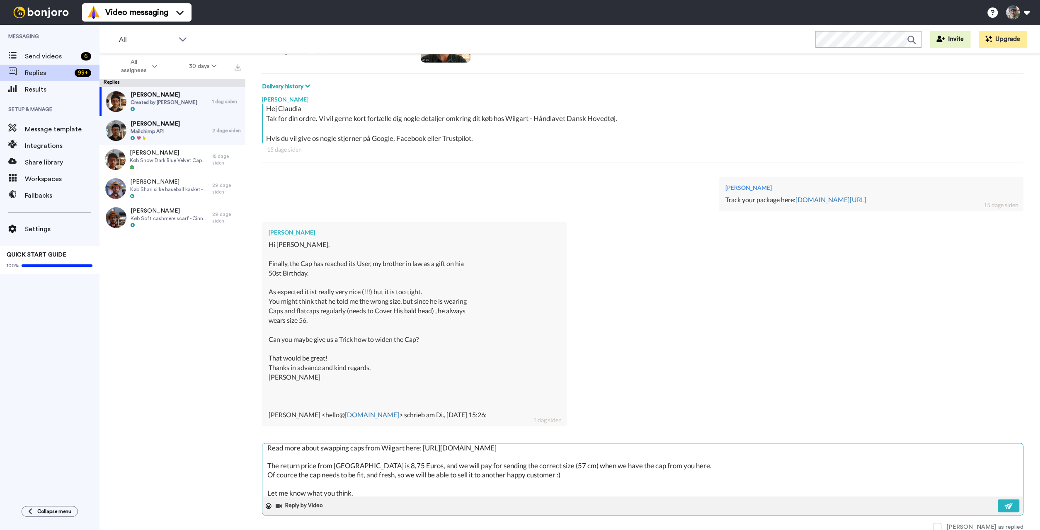
click at [290, 472] on textarea "Hi Claudia, Thank you for your message. It's a good thing to consider comfort o…" at bounding box center [642, 470] width 761 height 53
click at [369, 474] on textarea "Hi Claudia, Thank you for your message. It's a good thing to consider comfort o…" at bounding box center [642, 470] width 761 height 53
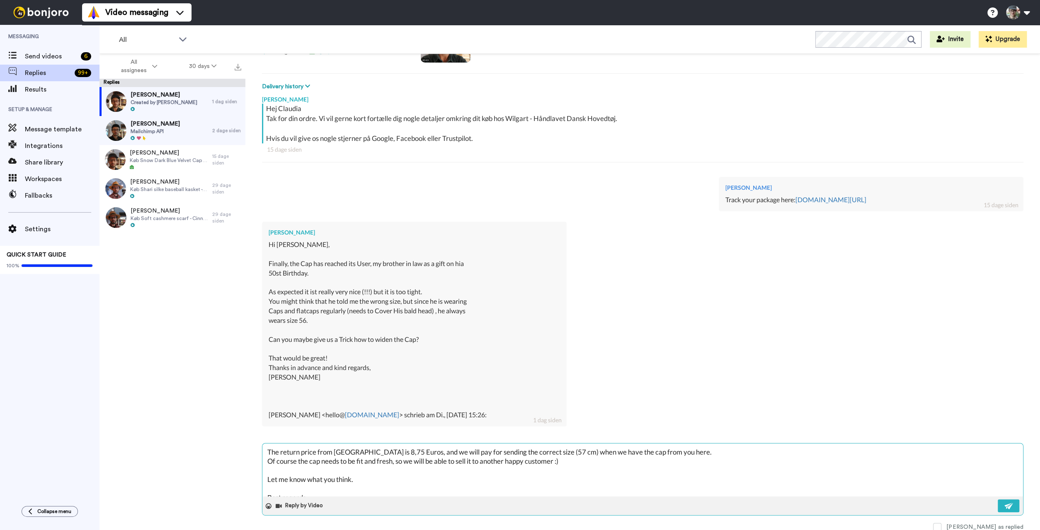
scroll to position [42, 0]
click at [311, 463] on textarea "Hi Claudia, Thank you for your message. It's a good thing to consider comfort o…" at bounding box center [642, 470] width 761 height 53
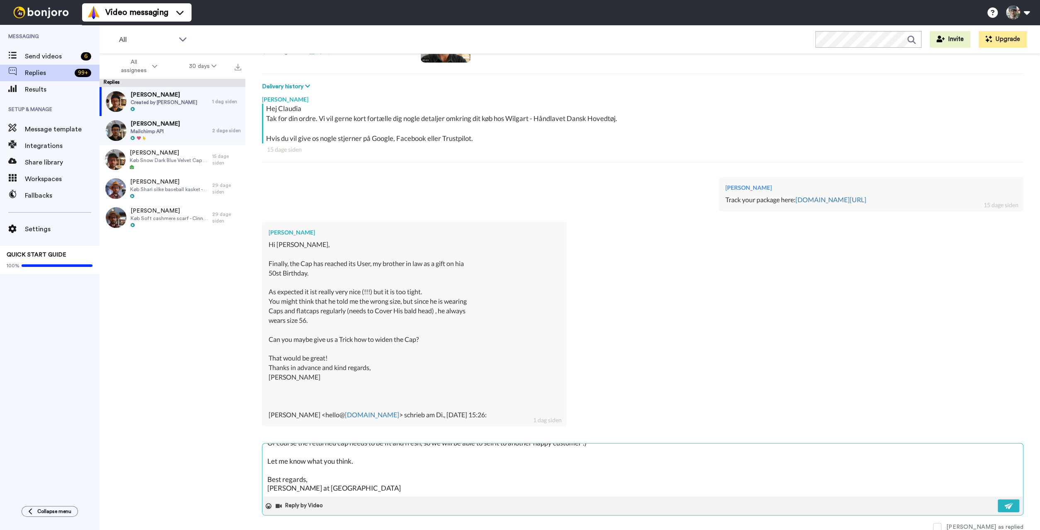
scroll to position [90, 0]
click at [315, 485] on textarea "Hi Claudia, Thank you for your message. It's a good thing to consider comfort o…" at bounding box center [642, 470] width 761 height 53
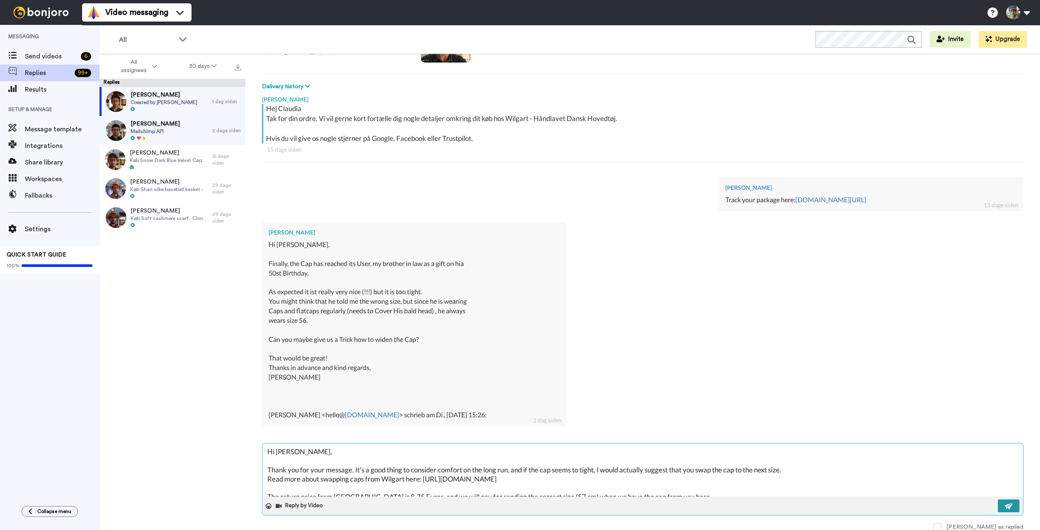
click at [1014, 506] on button at bounding box center [1009, 506] width 22 height 13
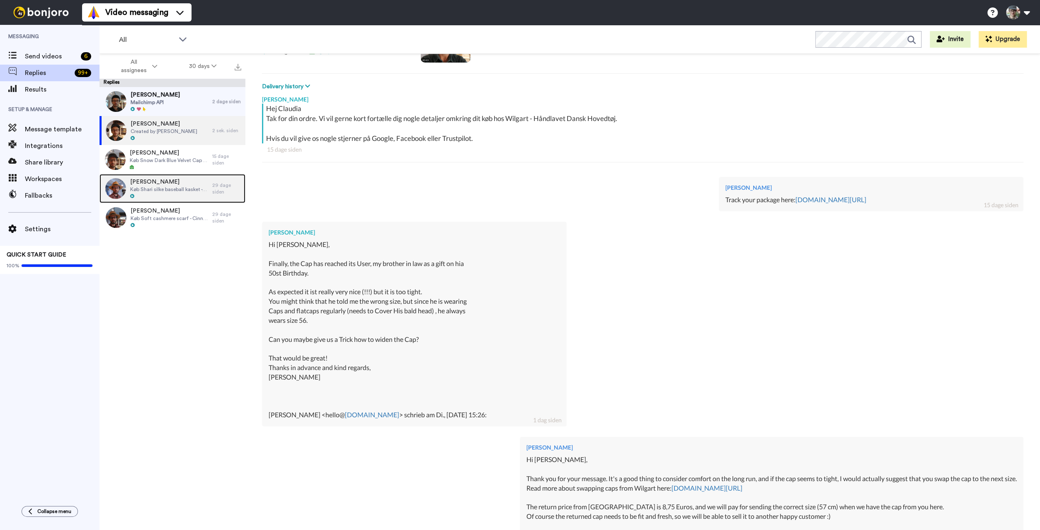
click at [168, 189] on span "Køb Shari silke baseball kasket - 60 cm" at bounding box center [169, 189] width 78 height 7
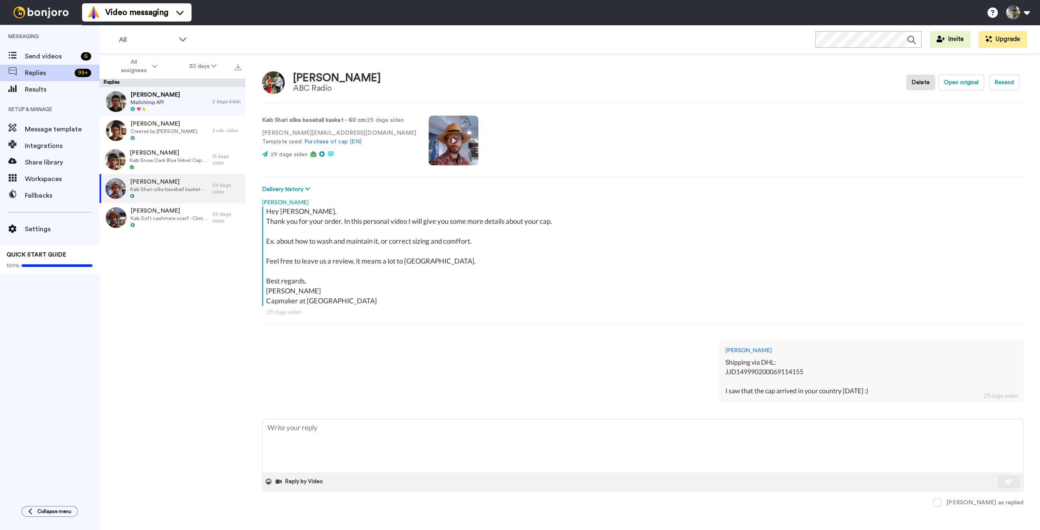
click at [274, 81] on img at bounding box center [273, 82] width 23 height 23
click at [448, 142] on video at bounding box center [454, 141] width 50 height 50
click at [446, 138] on video at bounding box center [454, 141] width 50 height 50
click at [445, 137] on video at bounding box center [454, 141] width 50 height 50
click at [455, 144] on video at bounding box center [454, 141] width 50 height 50
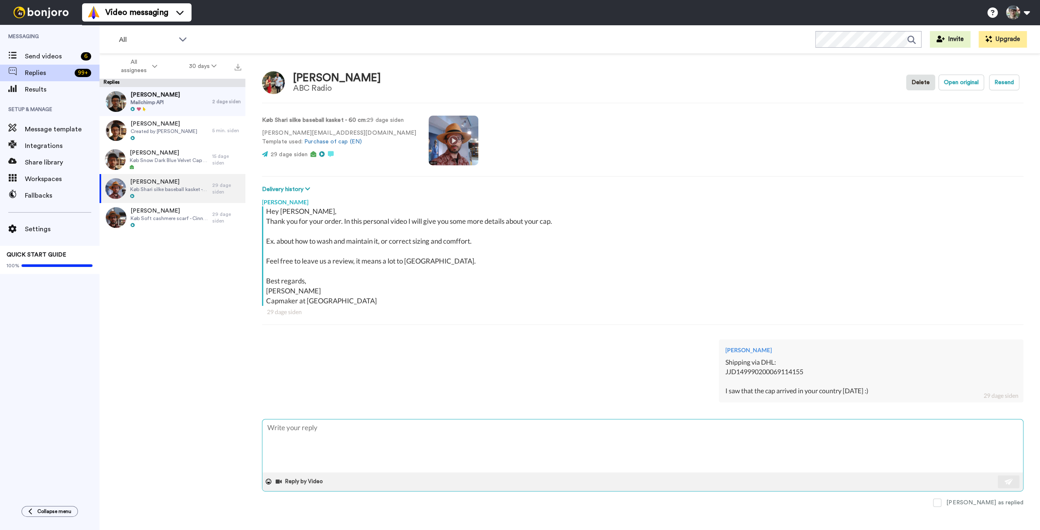
click at [393, 442] on textarea at bounding box center [642, 446] width 761 height 53
click at [172, 102] on span "Mailchimp API" at bounding box center [155, 102] width 49 height 7
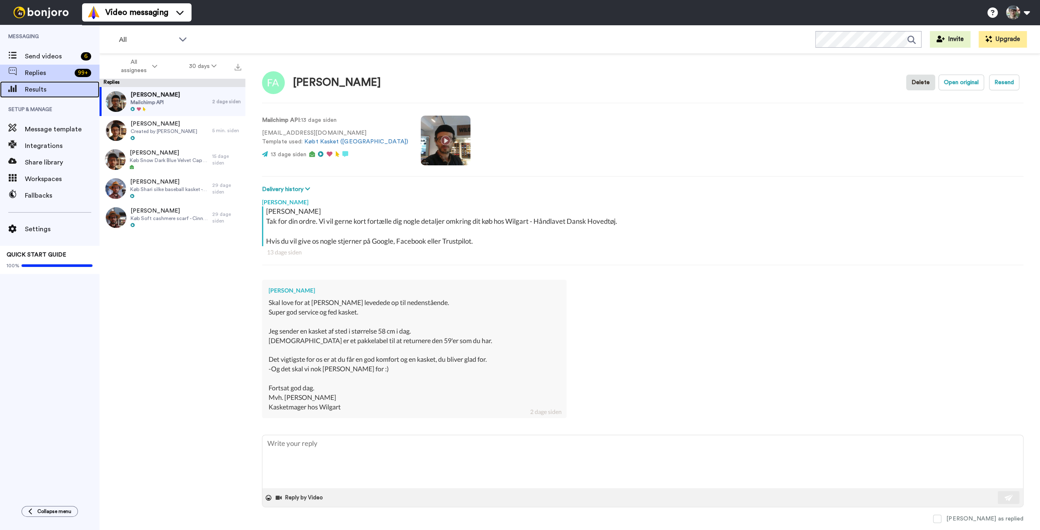
click at [34, 87] on span "Results" at bounding box center [62, 90] width 75 height 10
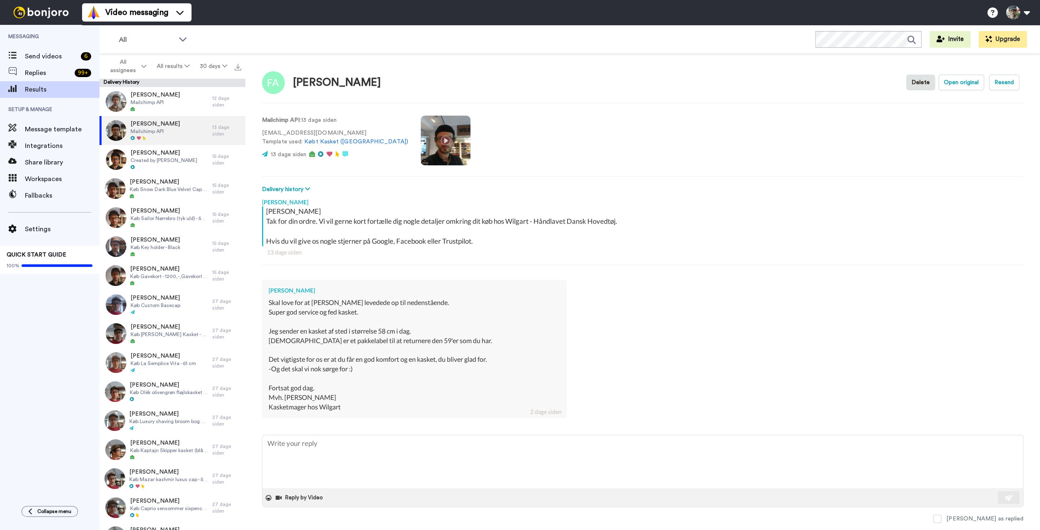
scroll to position [17, 0]
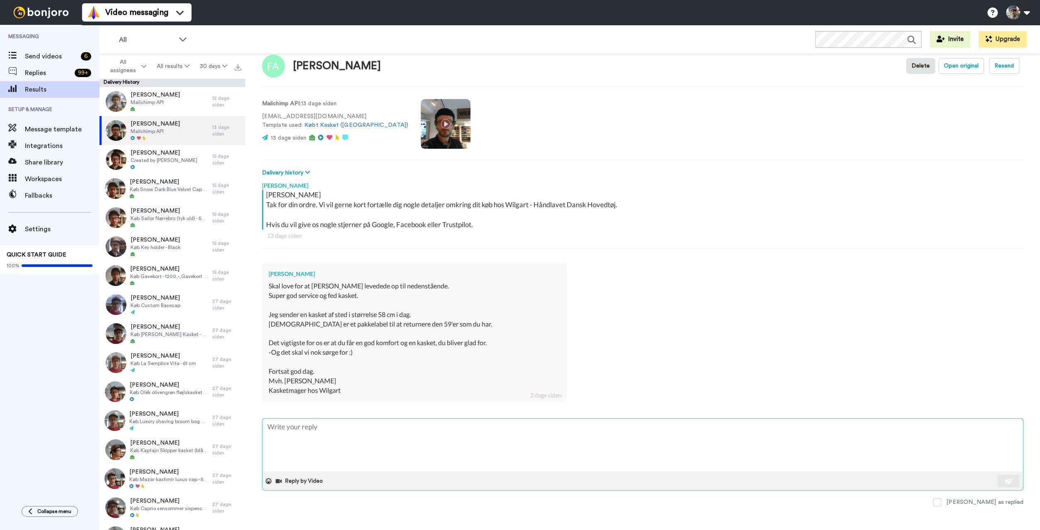
click at [400, 442] on textarea at bounding box center [642, 445] width 761 height 53
type textarea "H"
type textarea "x"
type textarea "He"
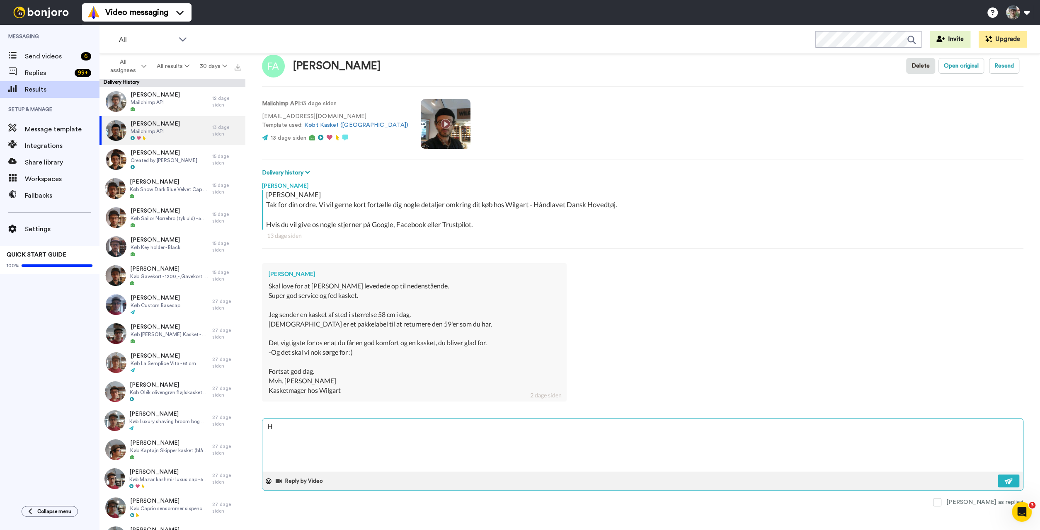
type textarea "x"
type textarea "Hej"
type textarea "x"
type textarea "Hejj"
type textarea "x"
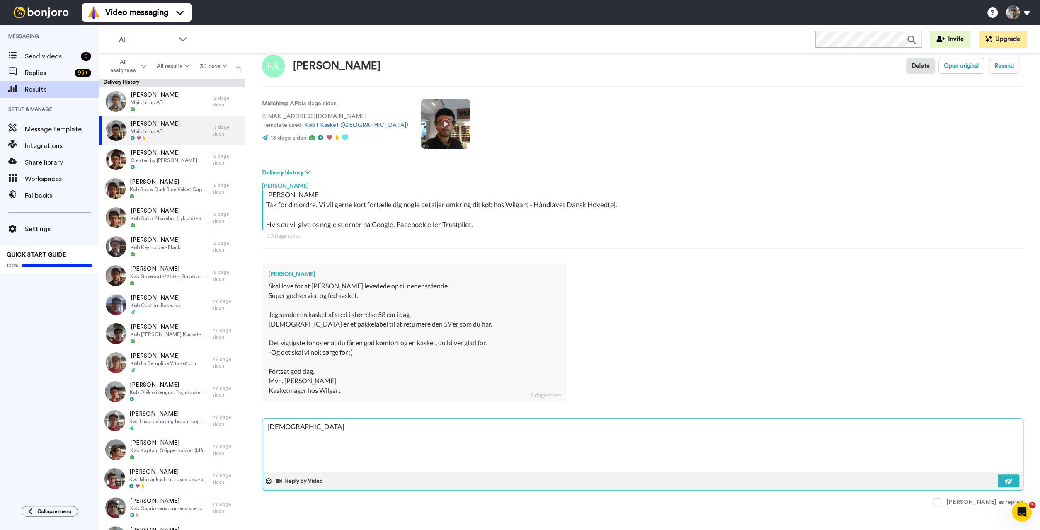
type textarea "Hejj"
type textarea "x"
type textarea "Hejj F"
type textarea "x"
type textarea "Hejj Fl"
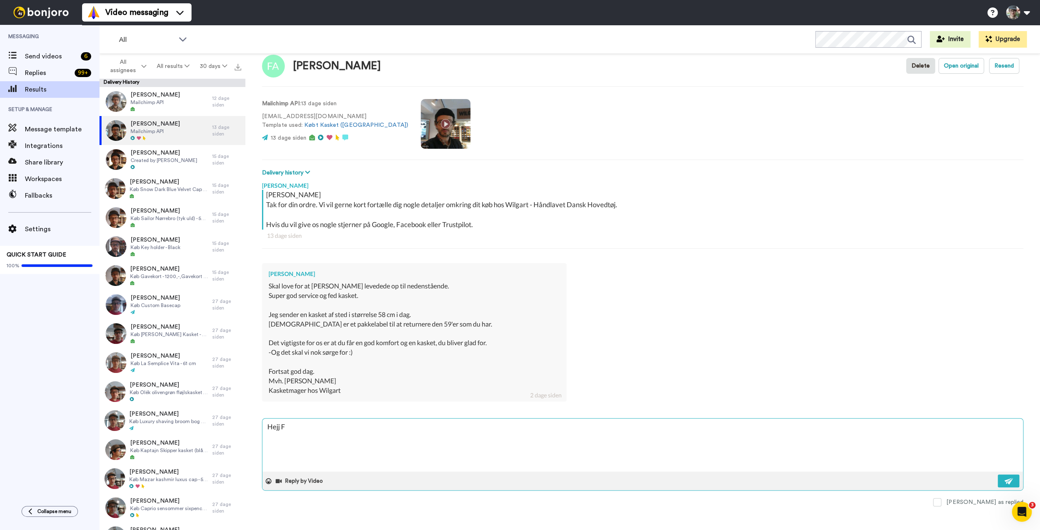
type textarea "x"
type textarea "Hejj Fle"
type textarea "x"
type textarea "Hejj Flem"
type textarea "x"
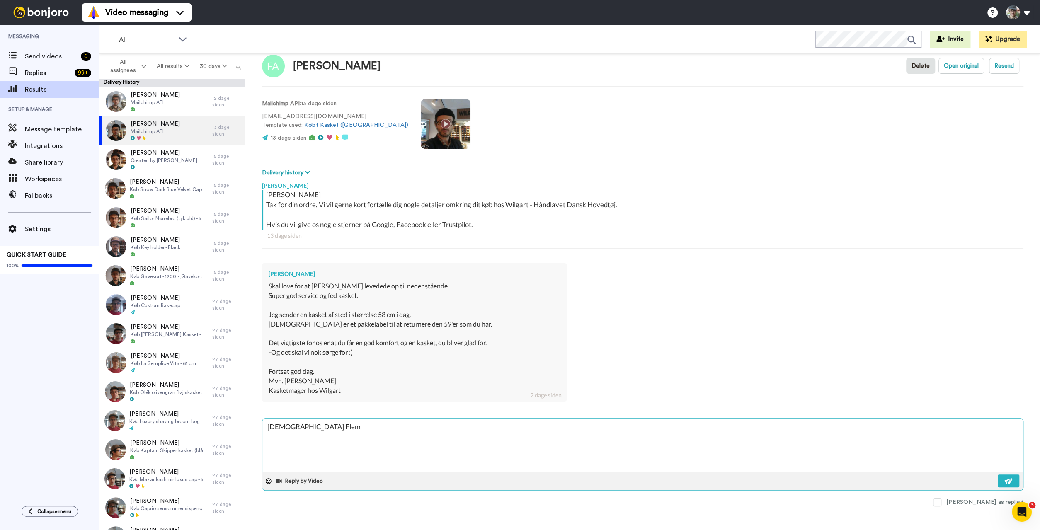
type textarea "Hejj Flemm"
type textarea "x"
type textarea "Hejj Flemmi"
type textarea "x"
type textarea "Hejj Flemmin"
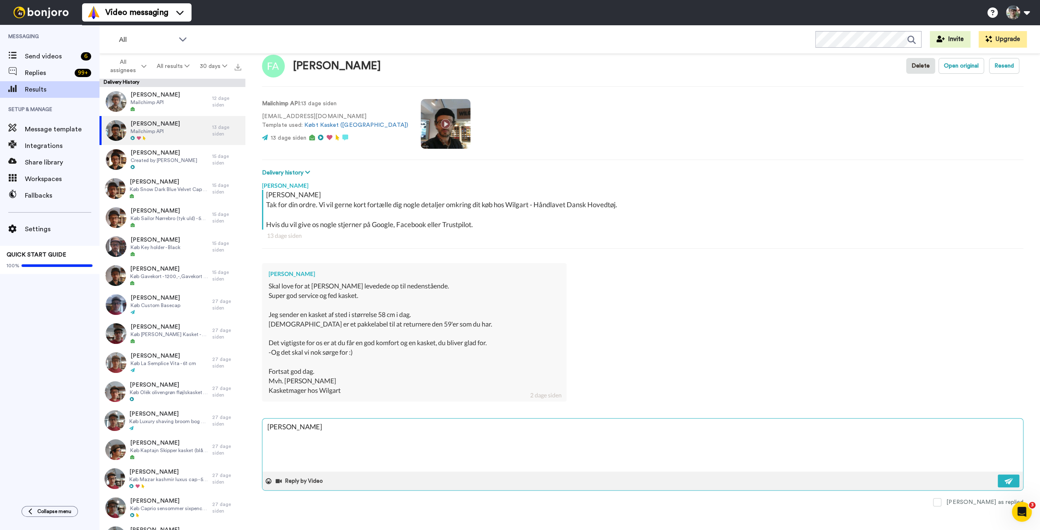
type textarea "x"
type textarea "Hejj Flemmin,"
type textarea "x"
type textarea "Hejj Flemmin,"
type textarea "x"
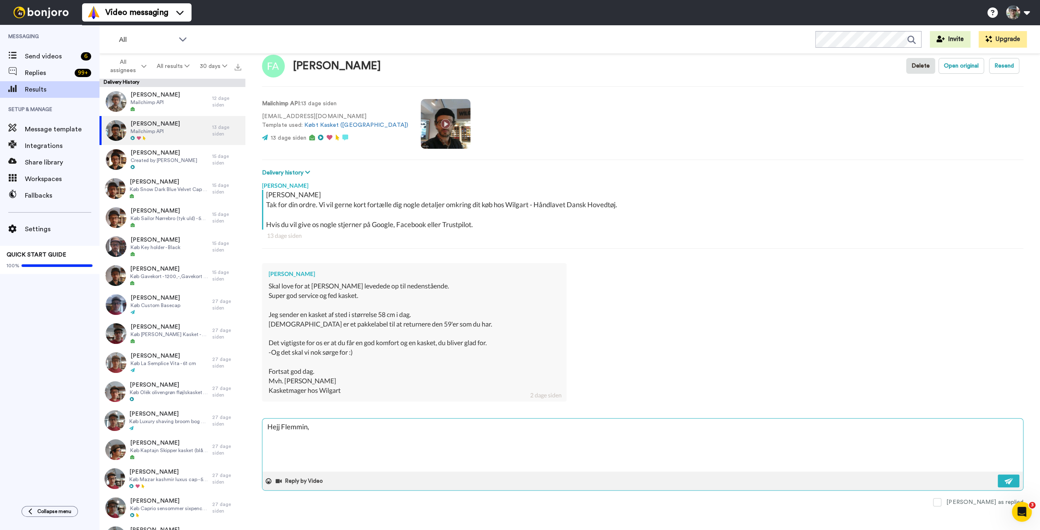
type textarea "Hejj Flemmin,"
type textarea "x"
type textarea "Hejj Flemmin, M"
type textarea "x"
type textarea "Hejj Flemmin, Ma"
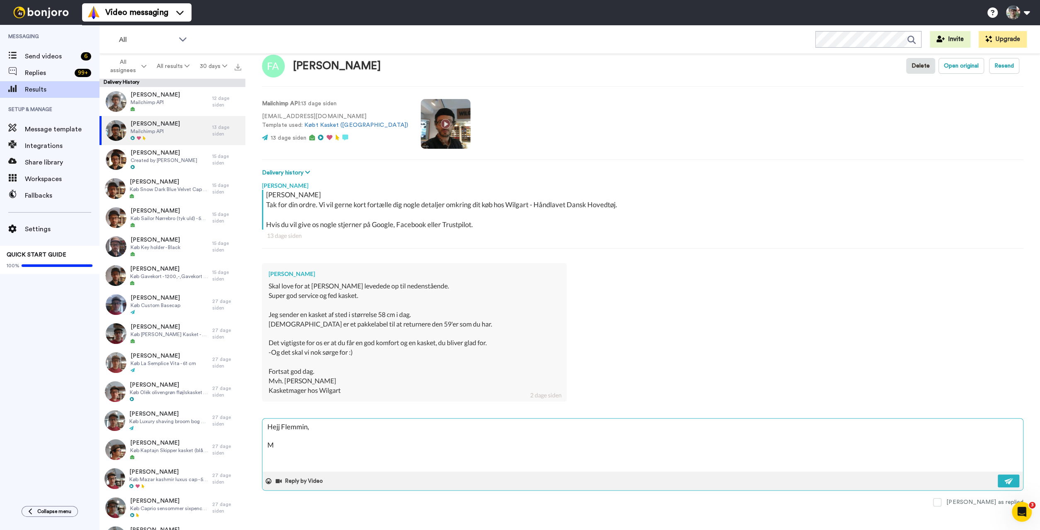
type textarea "x"
type textarea "Hejj Flemmin, Man"
type textarea "x"
type textarea "Hejj Flemmin, Mang"
type textarea "x"
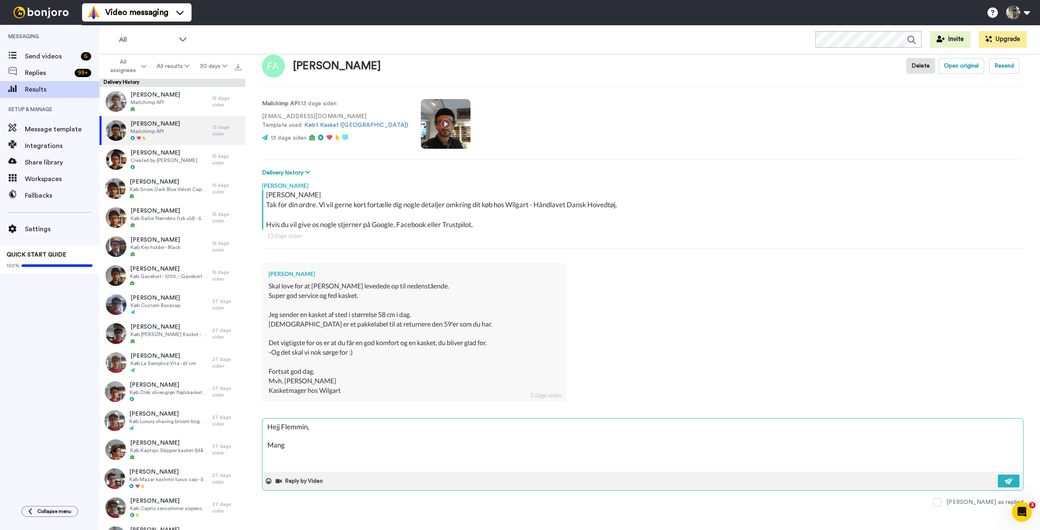
type textarea "Hejj Flemmin, Mange"
type textarea "x"
type textarea "Hejj Flemmin, Mange"
type textarea "x"
type textarea "Hejj Flemmin, Mange t"
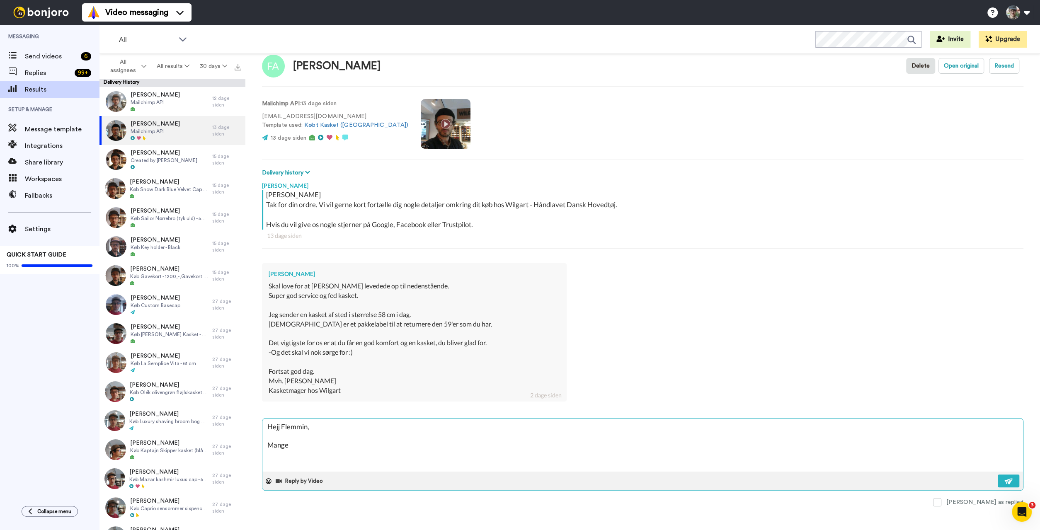
type textarea "x"
type textarea "Hejj Flemmin, Mange ta"
type textarea "x"
type textarea "Hejj Flemmin, Mange tak"
type textarea "x"
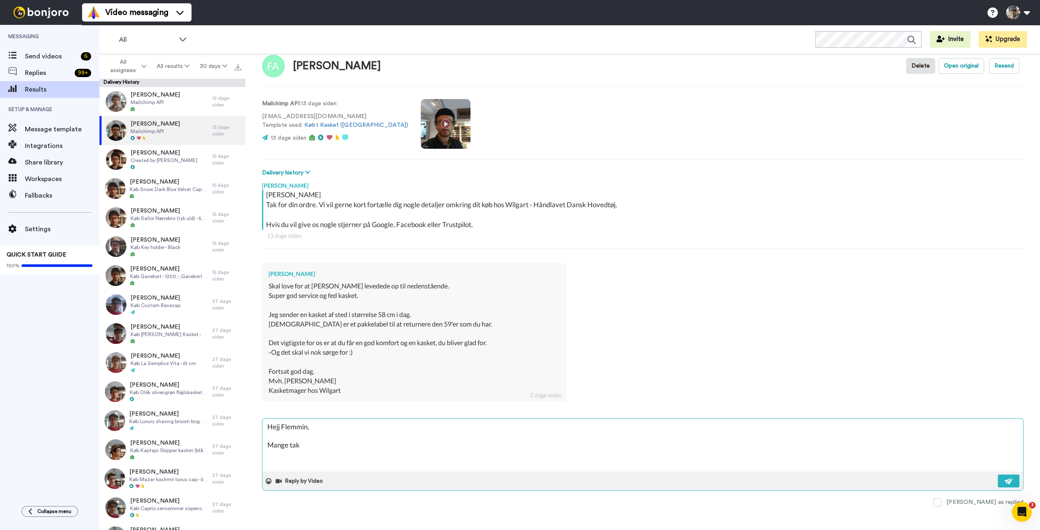
type textarea "Hejj Flemmin, Mange tak"
type textarea "x"
type textarea "Hejj Flemmin, Mange tak f"
type textarea "x"
type textarea "Hejj Flemmin, Mange tak fo"
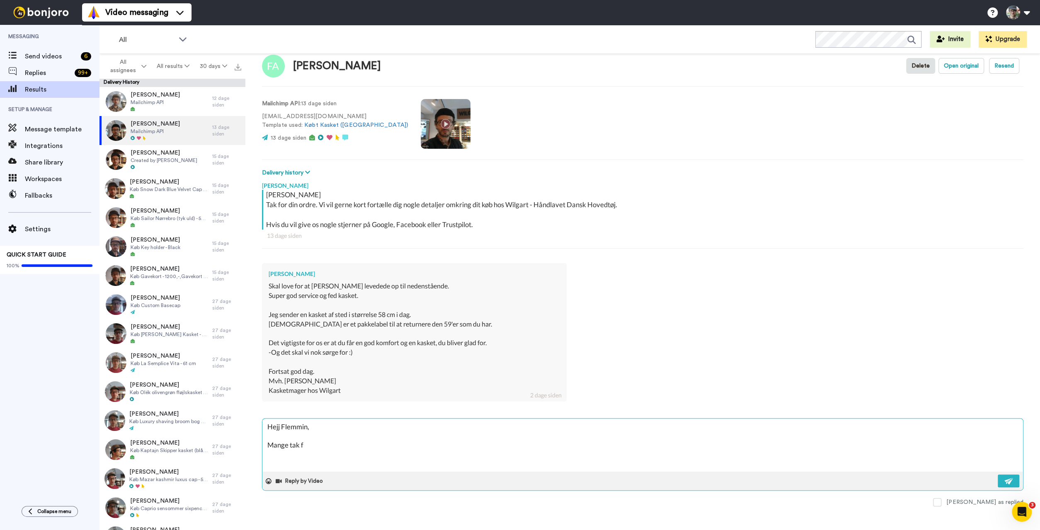
type textarea "x"
type textarea "Hejj Flemmin, Mange tak for"
type textarea "x"
type textarea "Hejj Flemmin, Mange tak for"
type textarea "x"
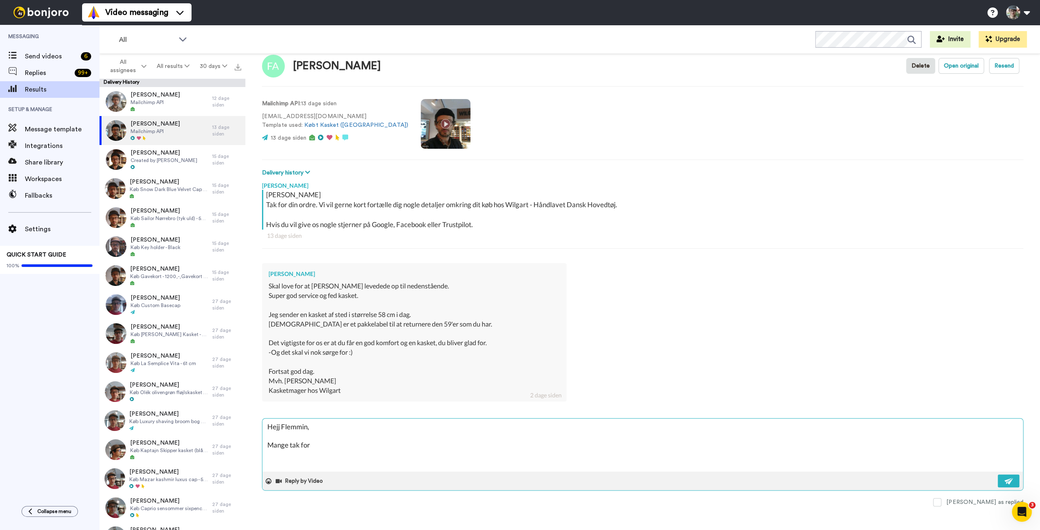
type textarea "Hejj Flemmin, Mange tak for d"
type textarea "x"
type textarea "Hejj Flemmin, Mange tak for di"
type textarea "x"
type textarea "Hejj Flemmin, Mange tak for din"
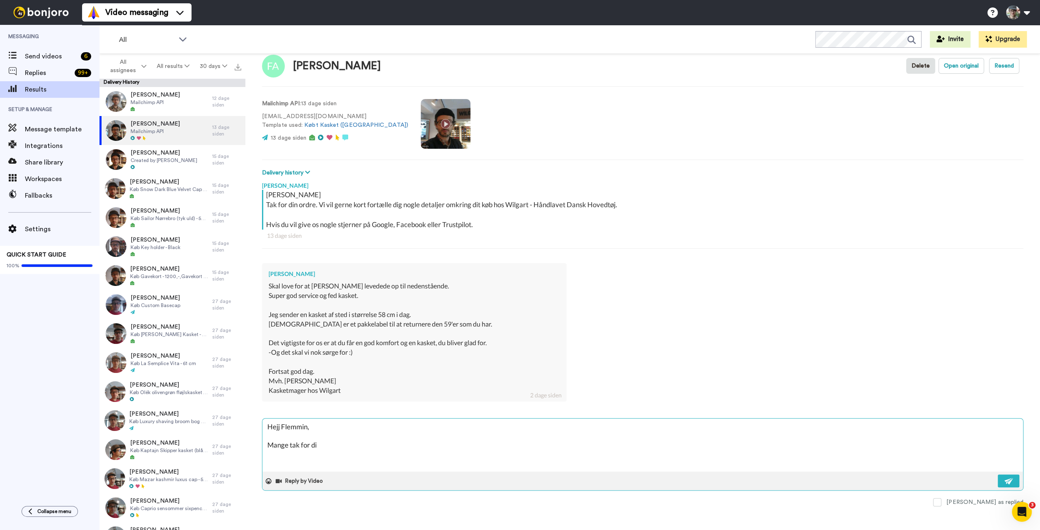
type textarea "x"
type textarea "Hejj Flemmin, Mange tak for din"
type textarea "x"
type textarea "Hejj Flemmin, Mange tak for din b"
type textarea "x"
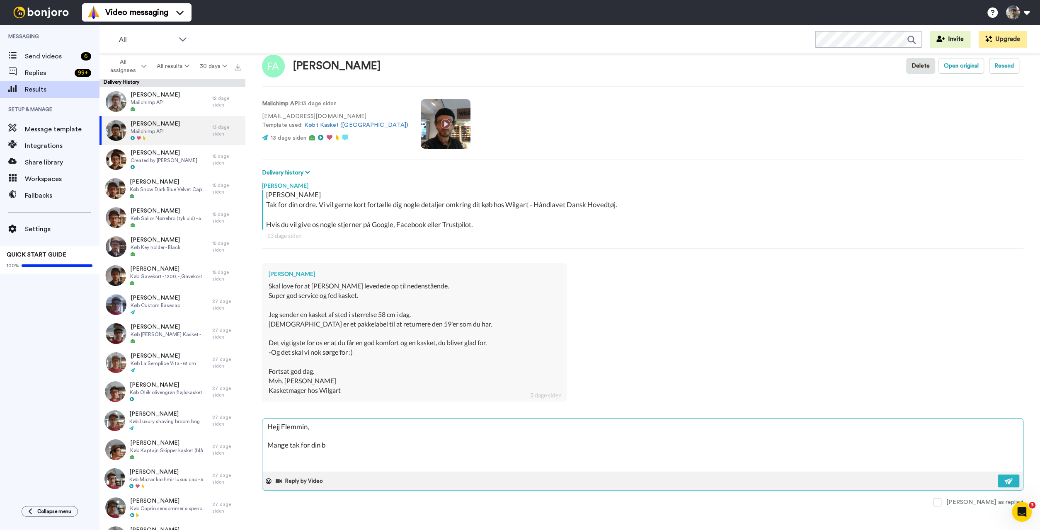
type textarea "Hejj Flemmin, Mange tak for din be"
type textarea "x"
type textarea "Hejj Flemmin, Mange tak for din bes"
type textarea "x"
type textarea "Hejj Flemmin, Mange tak for din besk"
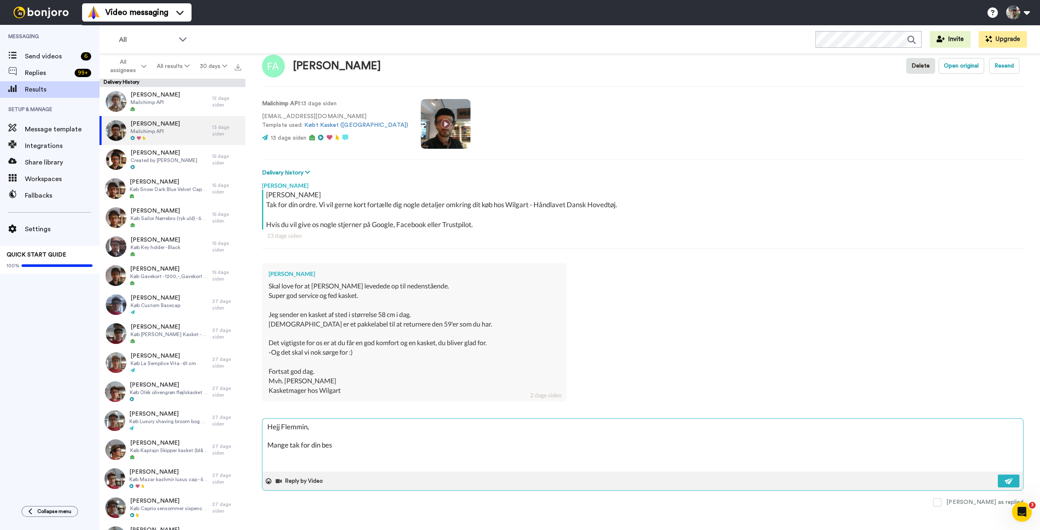
type textarea "x"
type textarea "Hejj Flemmin, Mange tak for din beskr"
type textarea "x"
type textarea "Hejj Flemmin, Mange tak for din beskri"
type textarea "x"
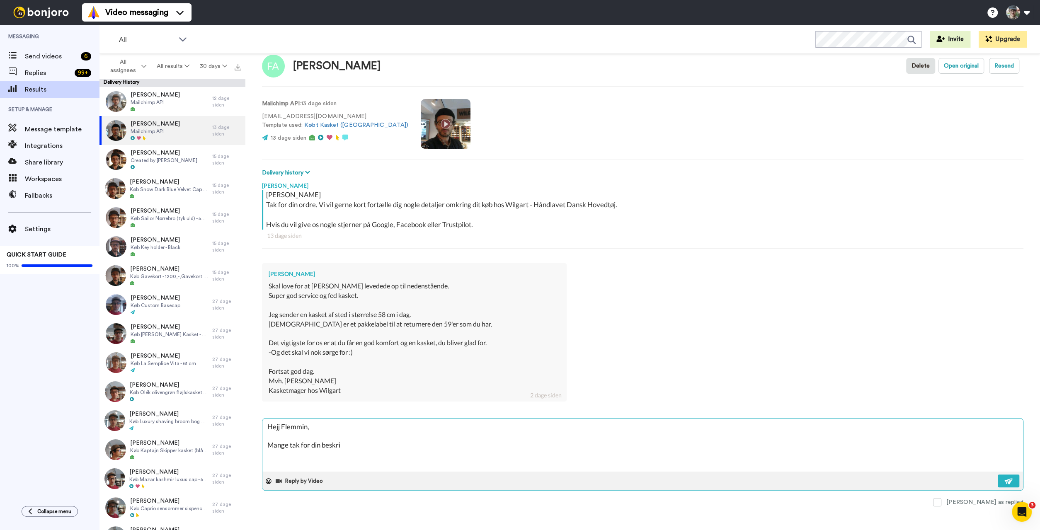
type textarea "Hejj Flemmin, Mange tak for din beskriv"
type textarea "x"
type textarea "Hejj Flemmin, Mange tak for din beskrive"
type textarea "x"
type textarea "Hejj Flemmin, Mange tak for din beskrivel"
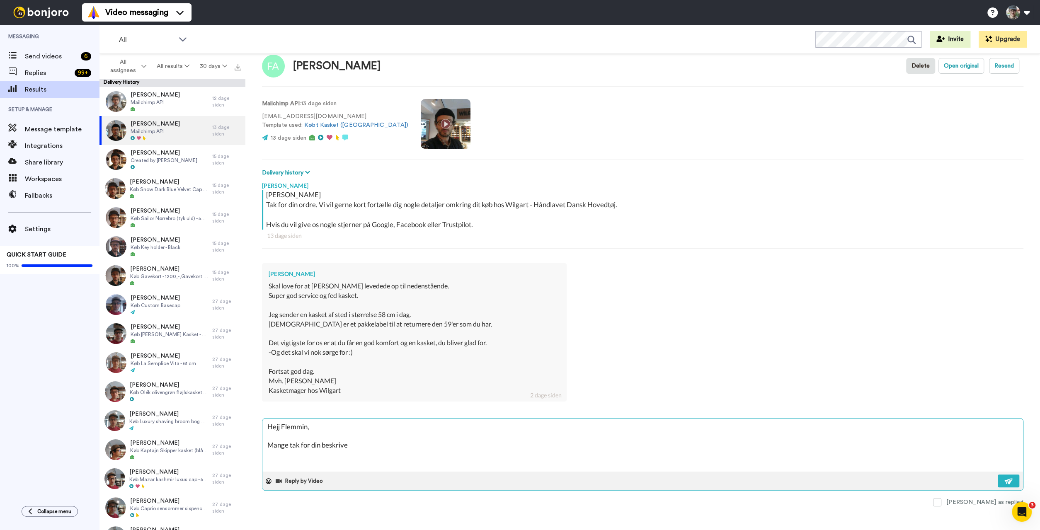
type textarea "x"
type textarea "Hejj Flemmin, Mange tak for din beskrivels"
type textarea "x"
type textarea "Hejj Flemmin, Mange tak for din beskrivelse"
type textarea "x"
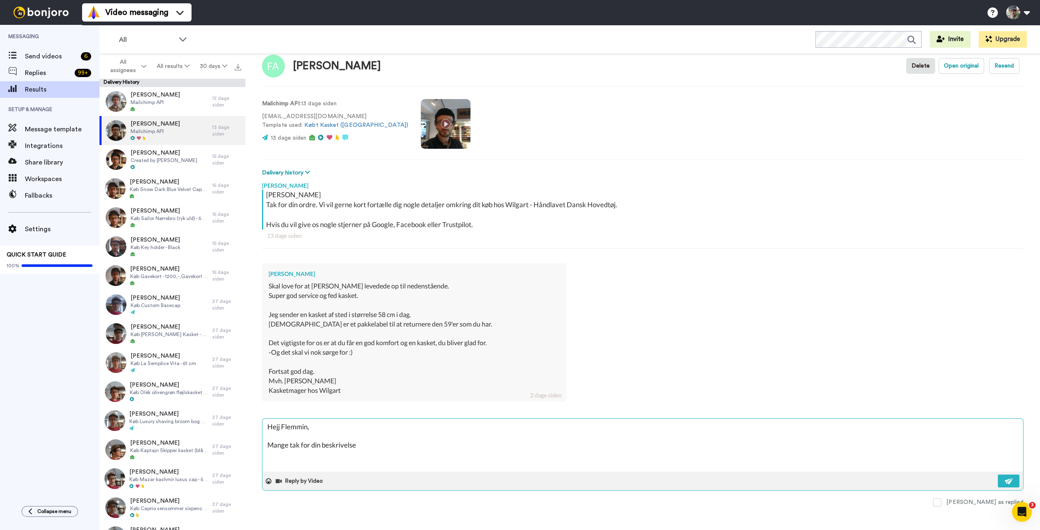
type textarea "Hejj Flemmin, Mange tak for din beskrivelse."
type textarea "x"
type textarea "Hejj Flemmin, Mange tak for din beskrivelse."
type textarea "x"
type textarea "Hejj Flemmin, Mange tak for din beskrivelse. H"
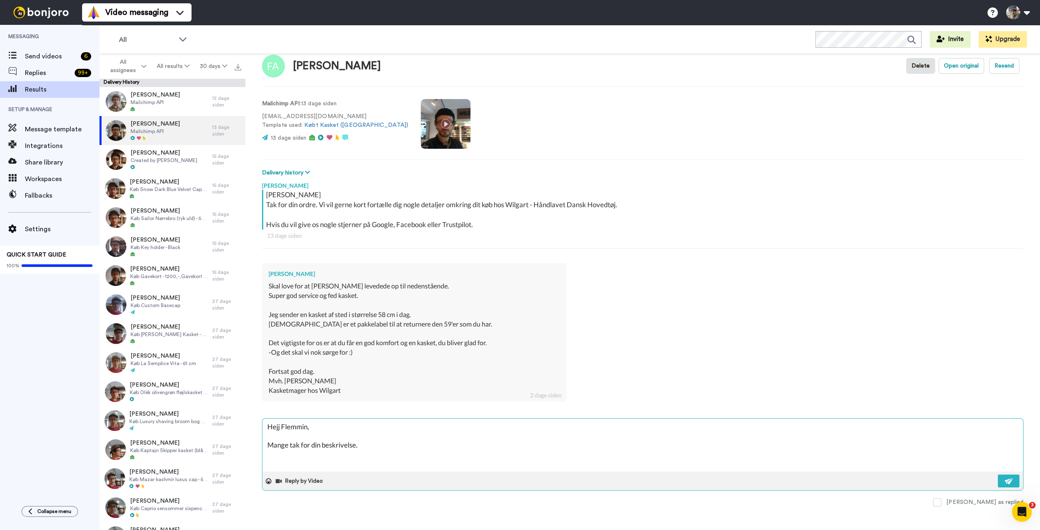
type textarea "x"
type textarea "Hejj Flemmin, Mange tak for din beskrivelse. Hv"
type textarea "x"
type textarea "Hejj Flemmin, Mange tak for din beskrivelse. Hvi"
type textarea "x"
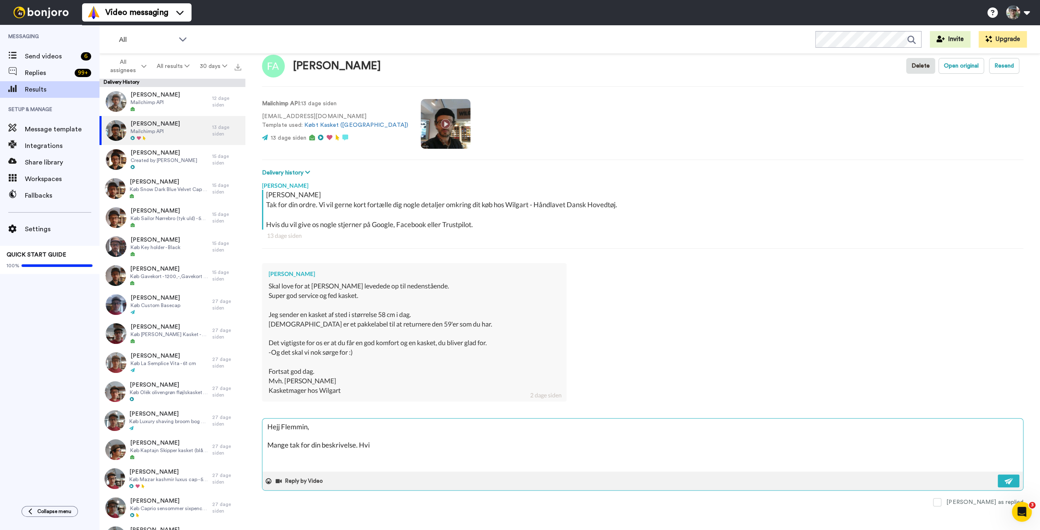
type textarea "Hejj Flemmin, Mange tak for din beskrivelse. Hvis"
type textarea "x"
type textarea "Hejj Flemmin, Mange tak for din beskrivelse. Hvis"
type textarea "x"
type textarea "Hejj Flemmin, Mange tak for din beskrivelse. Hvis d"
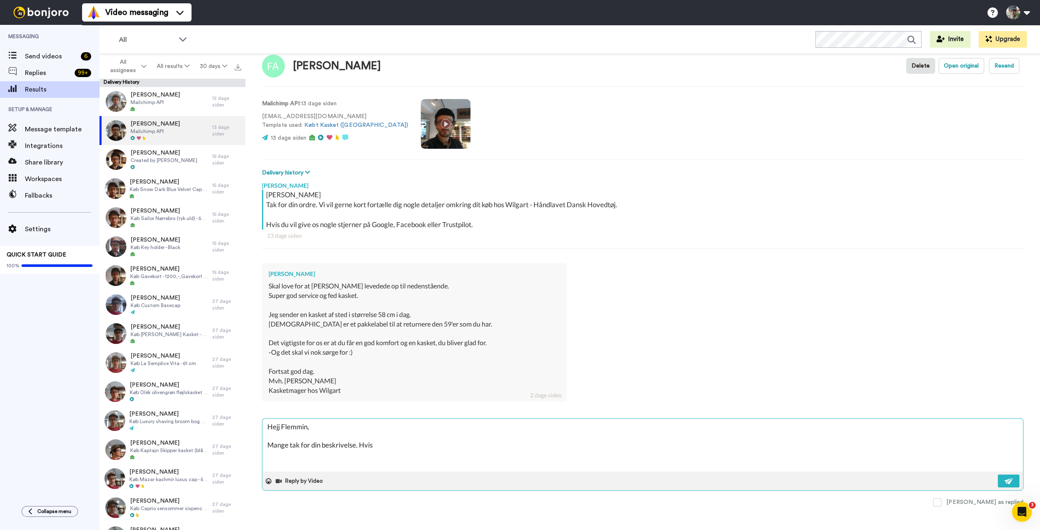
type textarea "x"
type textarea "Hejj Flemmin, Mange tak for din beskrivelse. Hvis du"
type textarea "x"
type textarea "Hejj Flemmin, Mange tak for din beskrivelse. Hvis du"
type textarea "x"
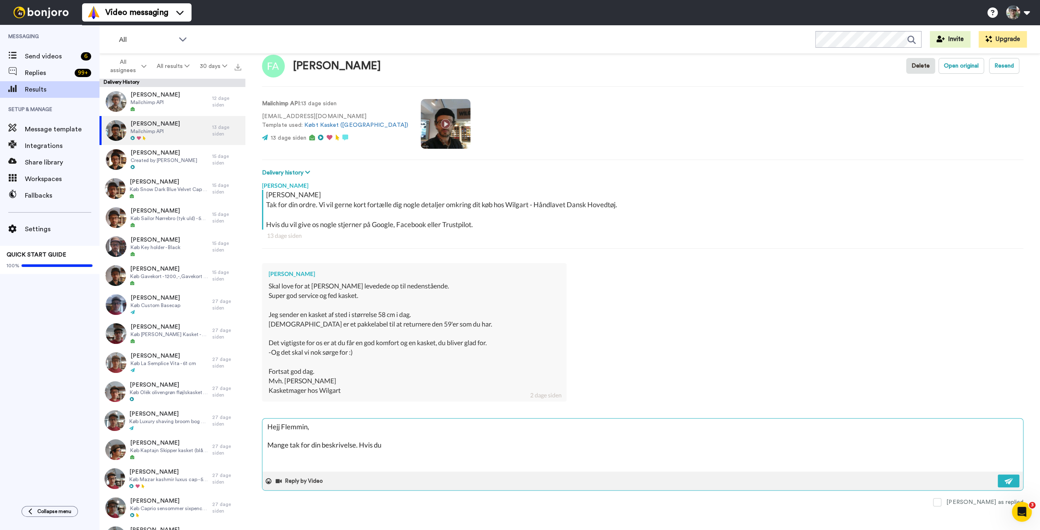
type textarea "Hejj Flemmin, Mange tak for din beskrivelse. Hvis du v"
type textarea "x"
type textarea "Hejj Flemmin, Mange tak for din beskrivelse. Hvis du vi"
type textarea "x"
type textarea "Hejj Flemmin, Mange tak for din beskrivelse. Hvis du vil"
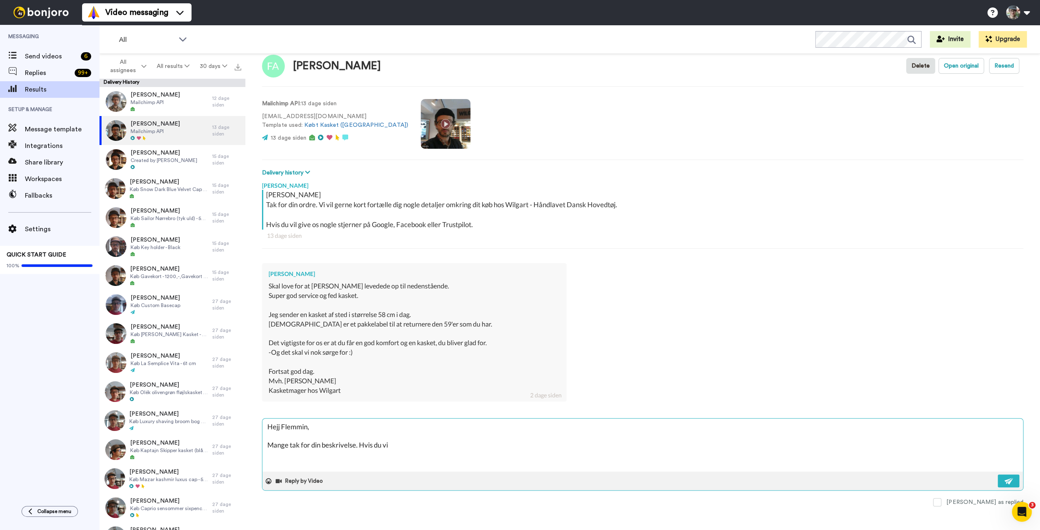
type textarea "x"
type textarea "Hejj Flemmin, Mange tak for din beskrivelse. Hvis du vil"
type textarea "x"
type textarea "Hejj Flemmin, Mange tak for din beskrivelse. Hvis du vil s"
type textarea "x"
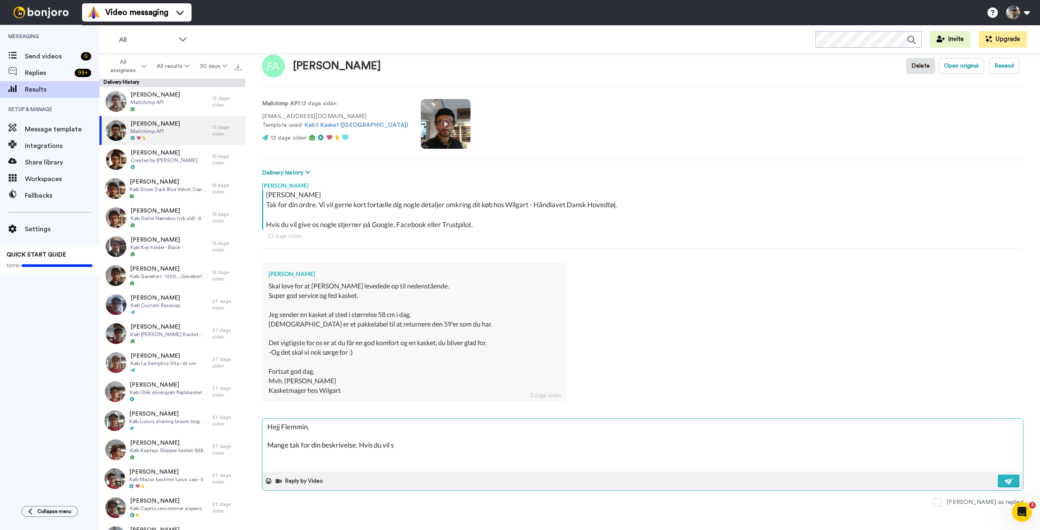
type textarea "Hejj Flemmin, Mange tak for din beskrivelse. Hvis du vil sæ"
type textarea "x"
type textarea "Hejj Flemmin, Mange tak for din beskrivelse. Hvis du vil sæt"
type textarea "x"
type textarea "Hejj Flemmin, Mange tak for din beskrivelse. Hvis du vil sætt"
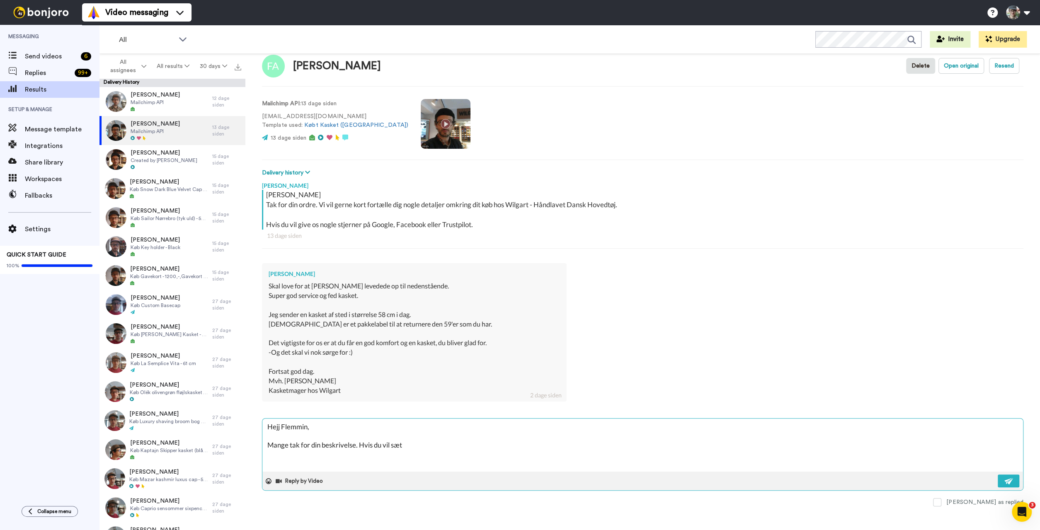
type textarea "x"
type textarea "Hejj Flemmin, Mange tak for din beskrivelse. Hvis du vil sætte"
type textarea "x"
type textarea "Hejj Flemmin, Mange tak for din beskrivelse. Hvis du vil sætte"
type textarea "x"
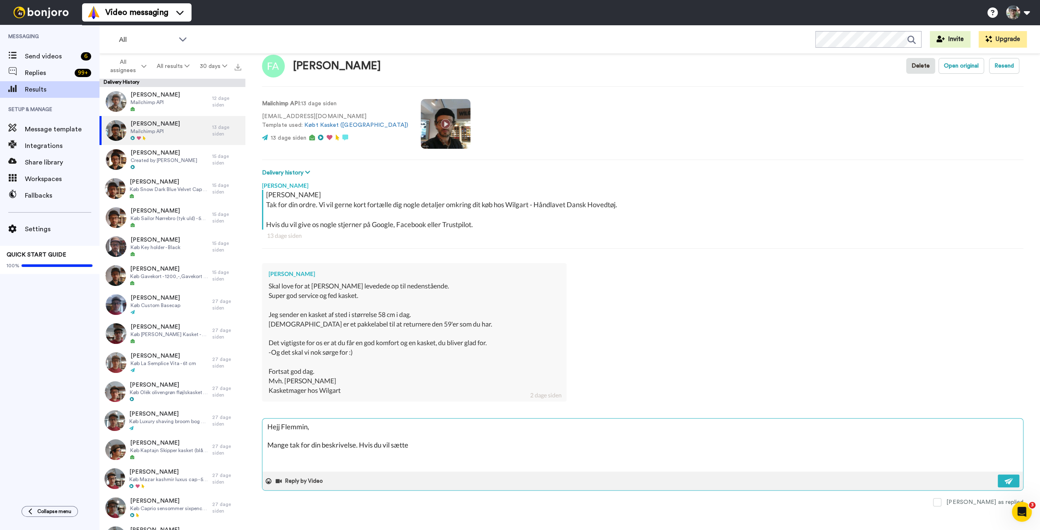
type textarea "Hejj Flemmin, Mange tak for din beskrivelse. Hvis du vil sætte d"
type textarea "x"
type textarea "Hejj Flemmin, Mange tak for din beskrivelse. Hvis du vil sætte de"
type textarea "x"
type textarea "Hejj Flemmin, Mange tak for din beskrivelse. Hvis du vil sætte den"
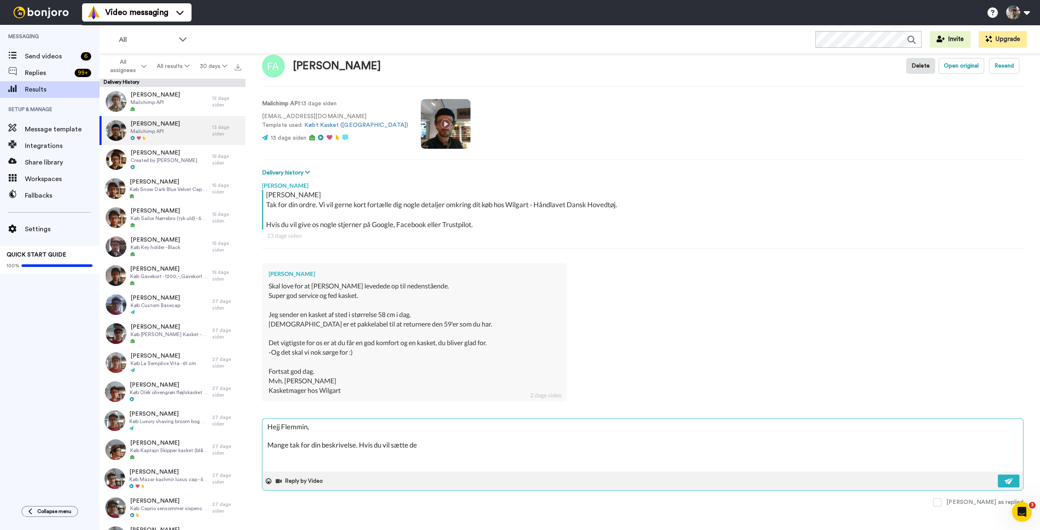
type textarea "x"
type textarea "Hejj Flemmin, Mange tak for din beskrivelse. Hvis du vil sætte den"
type textarea "x"
type textarea "Hejj Flemmin, Mange tak for din beskrivelse. Hvis du vil sætte den i"
type textarea "x"
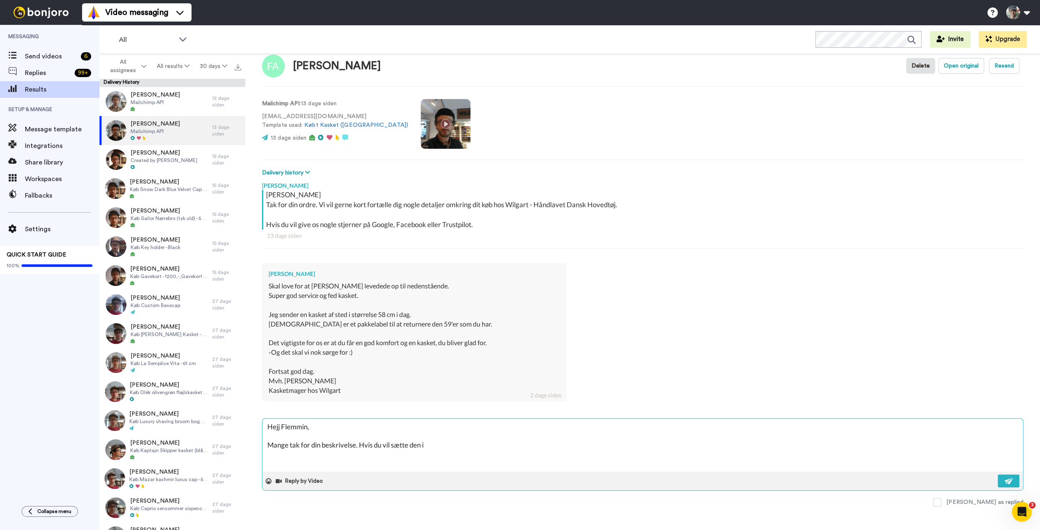
type textarea "Hejj Flemmin, Mange tak for din beskrivelse. Hvis du vil sætte den in"
type textarea "x"
type textarea "Hejj Flemmin, Mange tak for din beskrivelse. Hvis du vil sætte den ind"
type textarea "x"
type textarea "Hejj Flemmin, Mange tak for din beskrivelse. Hvis du vil sætte den ind"
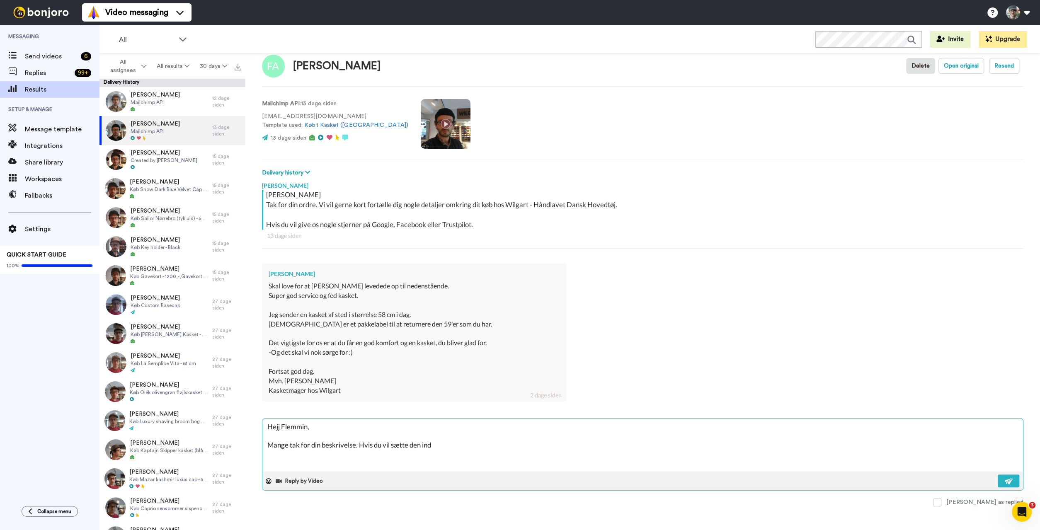
type textarea "x"
type textarea "Hejj Flemmin, Mange tak for din beskrivelse. Hvis du vil sætte den ind i"
type textarea "x"
type textarea "Hejj Flemmin, Mange tak for din beskrivelse. Hvis du vil sætte den ind i"
type textarea "x"
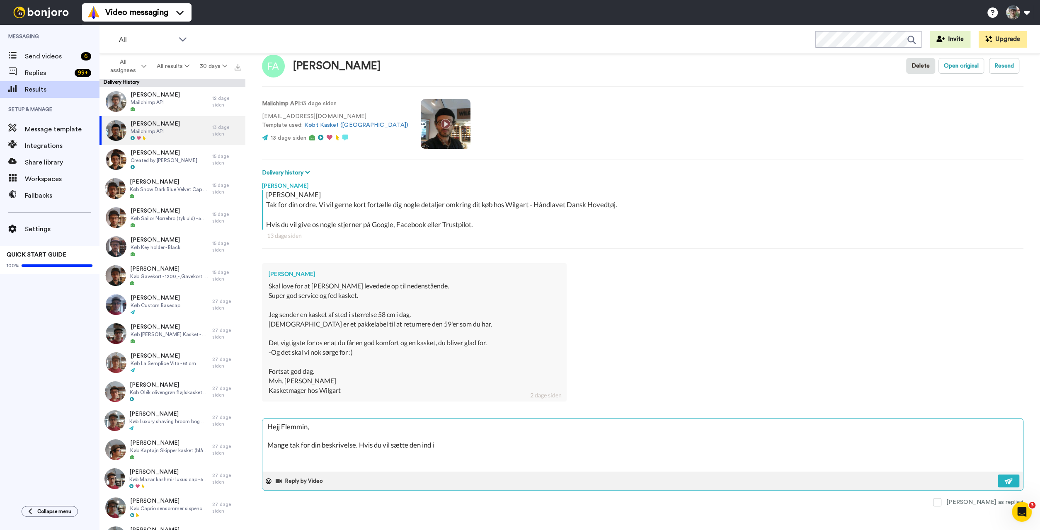
type textarea "Hejj Flemmin, Mange tak for din beskrivelse. Hvis du vil sætte den ind i e"
type textarea "x"
type textarea "Hejj Flemmin, Mange tak for din beskrivelse. Hvis du vil sætte den ind i en"
type textarea "x"
type textarea "Hejj Flemmin, Mange tak for din beskrivelse. Hvis du vil sætte den ind i en"
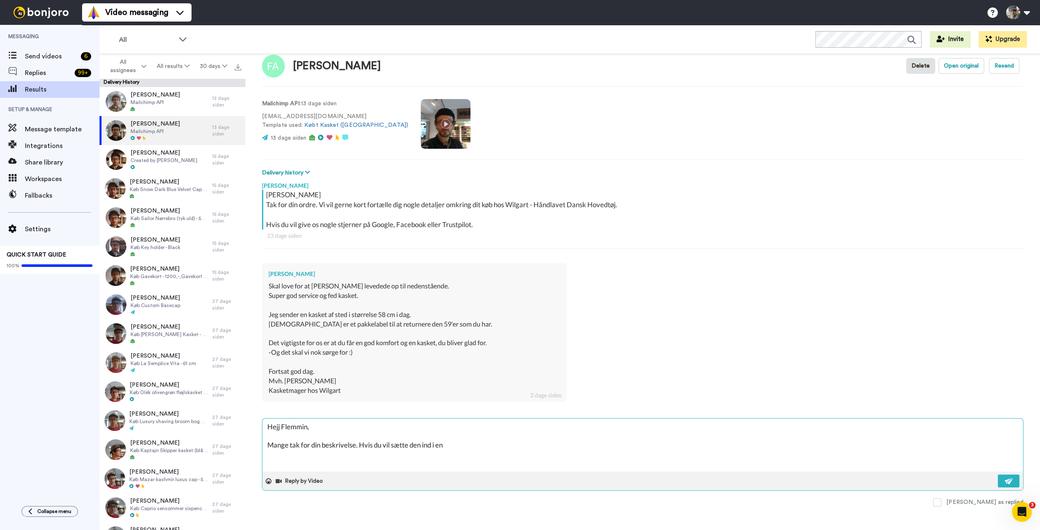
type textarea "x"
type textarea "Hejj Flemmin, Mange tak for din beskrivelse. Hvis du vil sætte den ind i en a"
type textarea "x"
type textarea "Hejj Flemmin, Mange tak for din beskrivelse. Hvis du vil sætte den ind i en an"
type textarea "x"
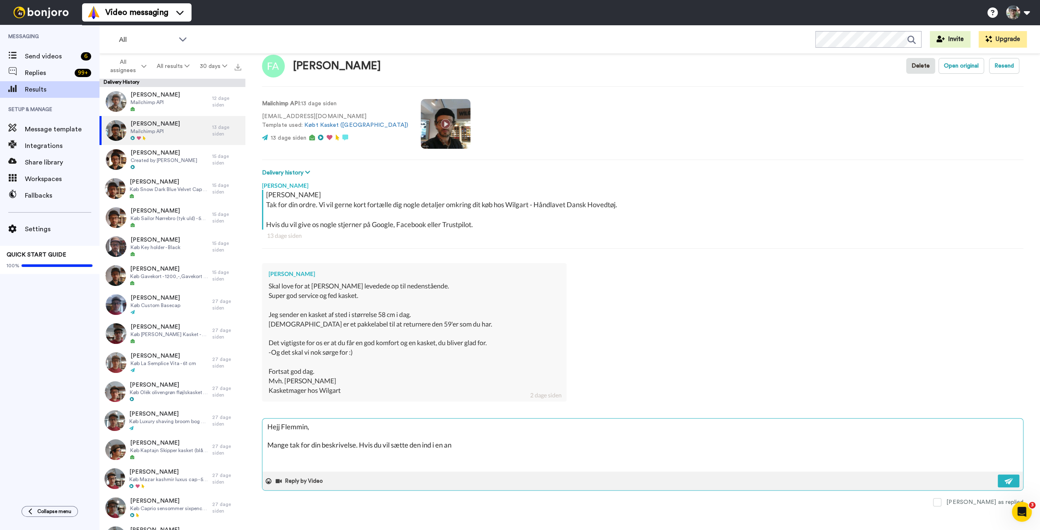
type textarea "Hejj Flemmin, Mange tak for din beskrivelse. Hvis du vil sætte den ind i en anm"
type textarea "x"
type textarea "Hejj Flemmin, Mange tak for din beskrivelse. Hvis du vil sætte den ind i en anme"
type textarea "x"
type textarea "Hejj Flemmin, Mange tak for din beskrivelse. Hvis du vil sætte den ind i en anm…"
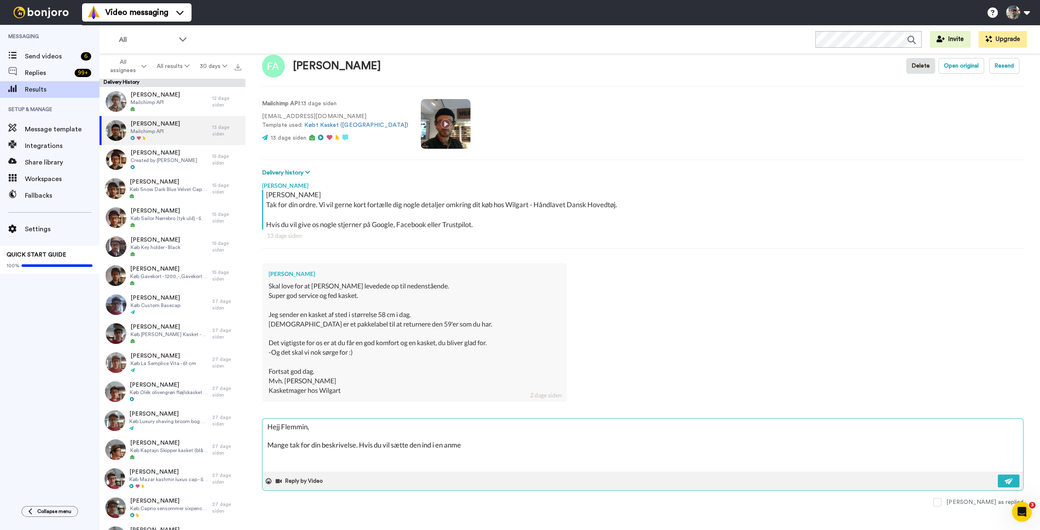
type textarea "x"
type textarea "Hejj Flemmin, Mange tak for din beskrivelse. Hvis du vil sætte den ind i en anm…"
type textarea "x"
type textarea "Hejj Flemmin, Mange tak for din beskrivelse. Hvis du vil sætte den ind i en anm…"
type textarea "x"
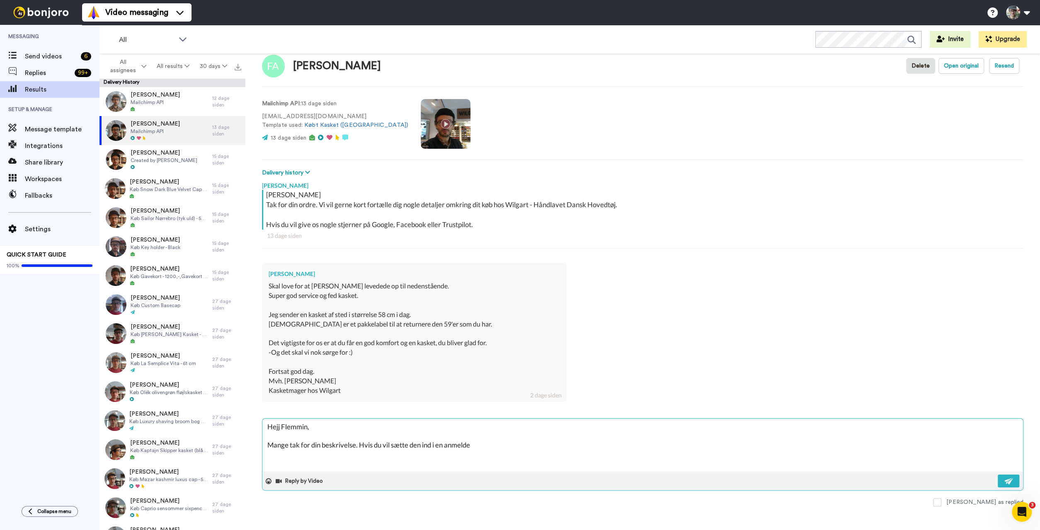
type textarea "Hejj Flemmin, Mange tak for din beskrivelse. Hvis du vil sætte den ind i en anm…"
type textarea "x"
type textarea "Hejj Flemmin, Mange tak for din beskrivelse. Hvis du vil sætte den ind i en anm…"
type textarea "x"
type textarea "Hejj Flemmin, Mange tak for din beskrivelse. Hvis du vil sætte den ind i en anm…"
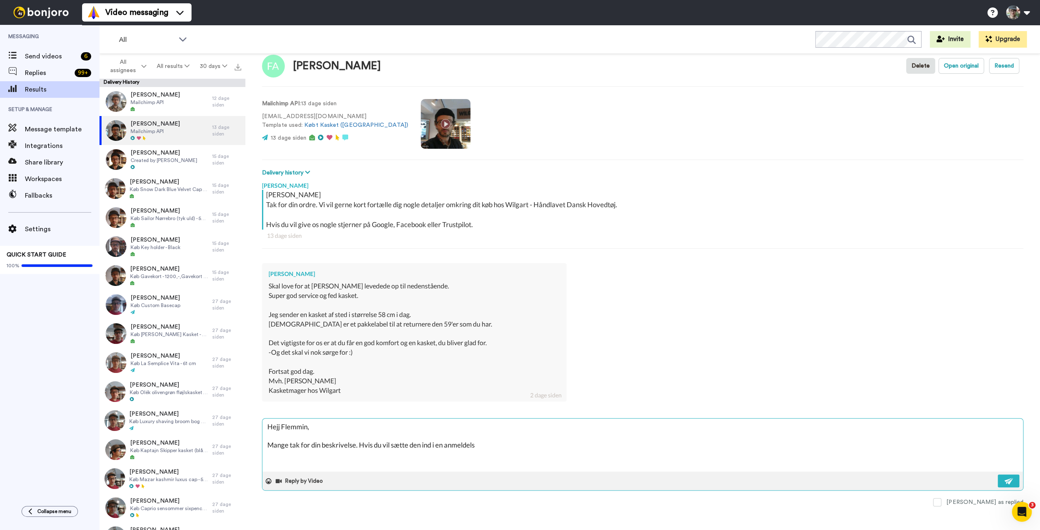
type textarea "x"
type textarea "Hejj Flemmin, Mange tak for din beskrivelse. Hvis du vil sætte den ind i en anm…"
type textarea "x"
type textarea "Hejj Flemmin, Mange tak for din beskrivelse. Hvis du vil sætte den ind i en anm…"
type textarea "x"
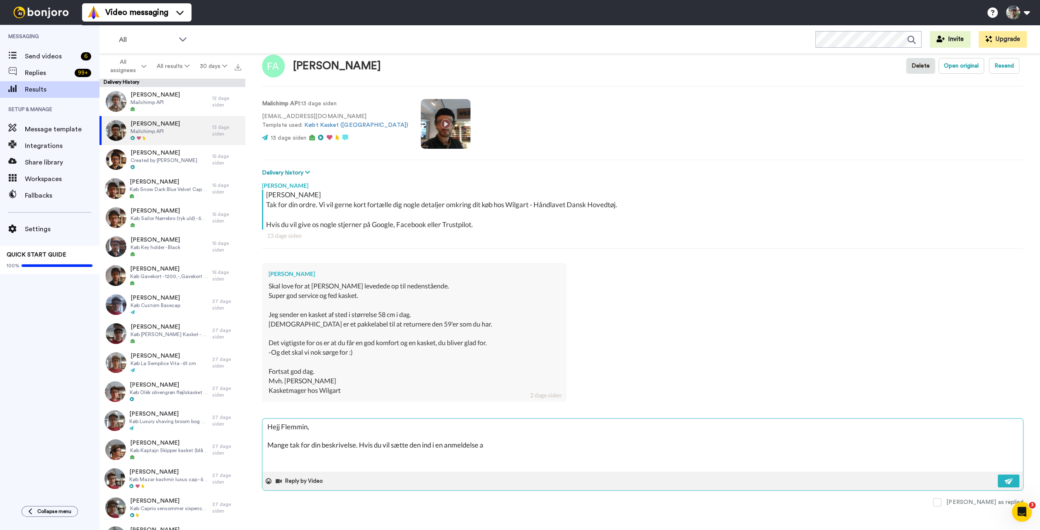
type textarea "Hejj Flemmin, Mange tak for din beskrivelse. Hvis du vil sætte den ind i en anm…"
type textarea "x"
type textarea "Hejj Flemmin, Mange tak for din beskrivelse. Hvis du vil sætte den ind i en anm…"
type textarea "x"
type textarea "Hejj Flemmin, Mange tak for din beskrivelse. Hvis du vil sætte den ind i en anm…"
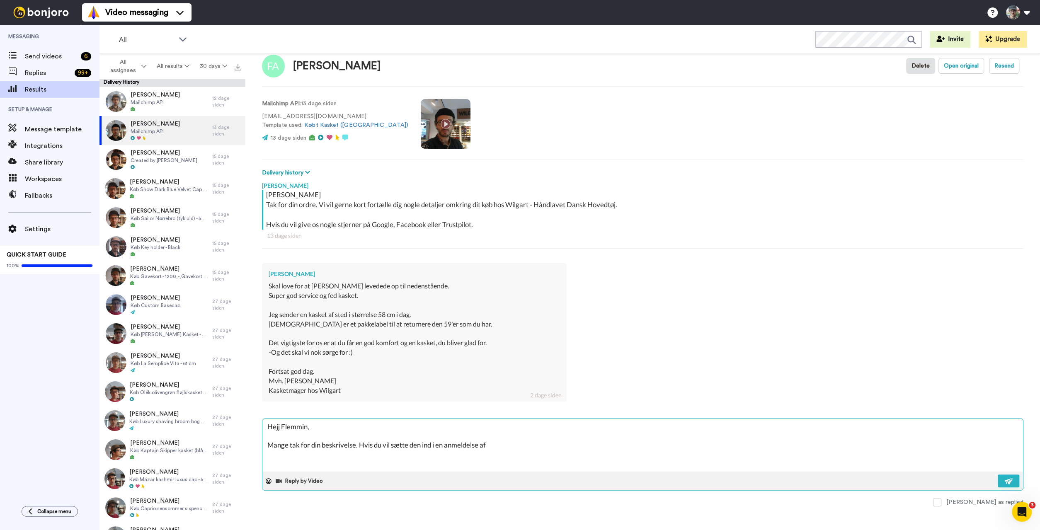
type textarea "x"
type textarea "Hejj Flemmin, Mange tak for din beskrivelse. Hvis du vil sætte den ind i en anm…"
type textarea "x"
type textarea "Hejj Flemmin, Mange tak for din beskrivelse. Hvis du vil sætte den ind i en anm…"
type textarea "x"
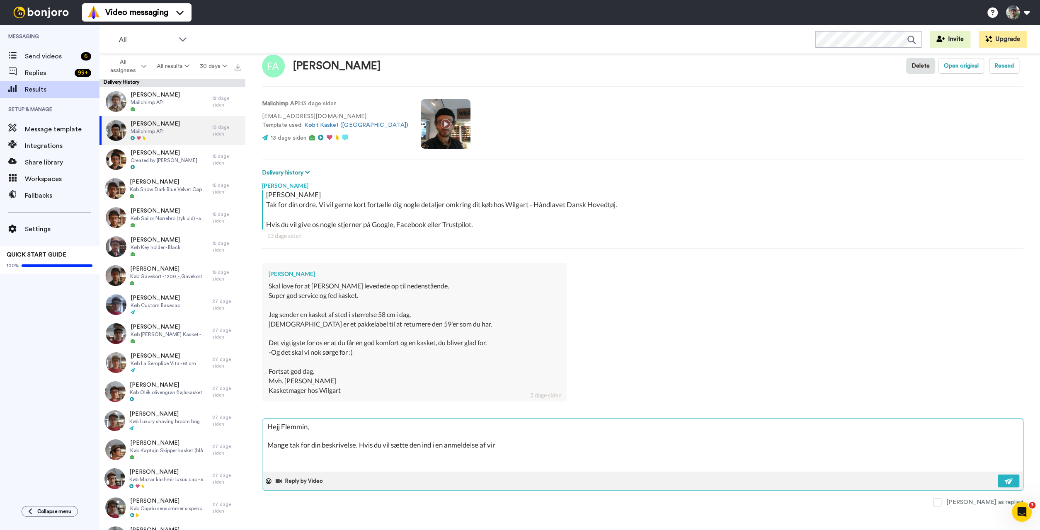
type textarea "Hejj Flemmin, Mange tak for din beskrivelse. Hvis du vil sætte den ind i en anm…"
type textarea "x"
type textarea "Hejj Flemmin, Mange tak for din beskrivelse. Hvis du vil sætte den ind i en anm…"
type textarea "x"
type textarea "Hejj Flemmin, Mange tak for din beskrivelse. Hvis du vil sætte den ind i en anm…"
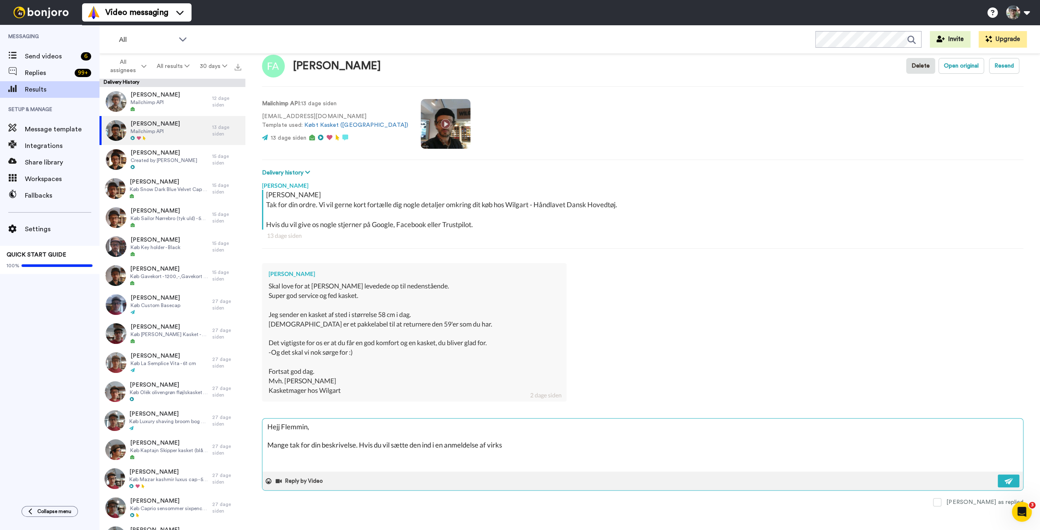
type textarea "x"
type textarea "Hejj Flemmin, Mange tak for din beskrivelse. Hvis du vil sætte den ind i en anm…"
type textarea "x"
type textarea "Hejj Flemmin, Mange tak for din beskrivelse. Hvis du vil sætte den ind i en anm…"
type textarea "x"
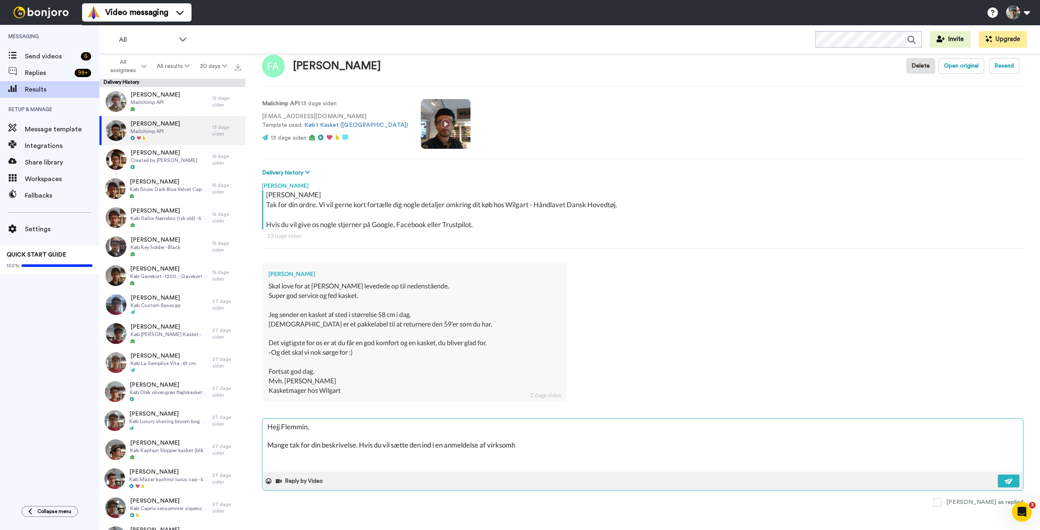
type textarea "Hejj Flemmin, Mange tak for din beskrivelse. Hvis du vil sætte den ind i en anm…"
type textarea "x"
click at [307, 429] on textarea "Hejj Flemmin, Mange tak for din beskrivelse. Hvis du vil sætte den ind i en anm…" at bounding box center [642, 445] width 761 height 53
click at [306, 459] on textarea "Hejj Flemming, Mange tak for din beskrivelse. Hvis du vil sætte den ind i en an…" at bounding box center [642, 445] width 761 height 53
click at [279, 426] on textarea "Hejj Flemming, Mange tak for din beskrivelse. Hvis du vil sætte den ind i en an…" at bounding box center [642, 445] width 761 height 53
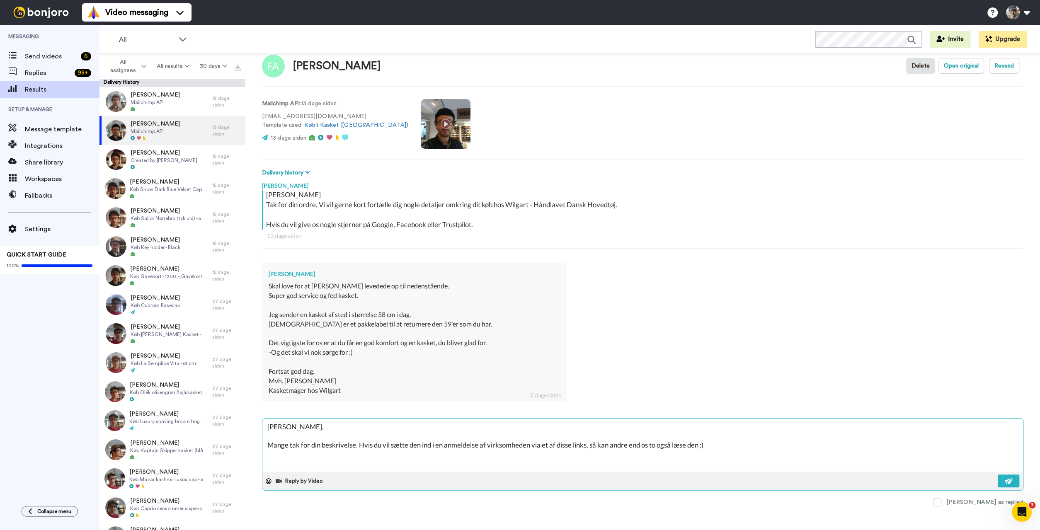
click at [519, 461] on textarea "Hej Flemming, Mange tak for din beskrivelse. Hvis du vil sætte den ind i en anm…" at bounding box center [642, 445] width 761 height 53
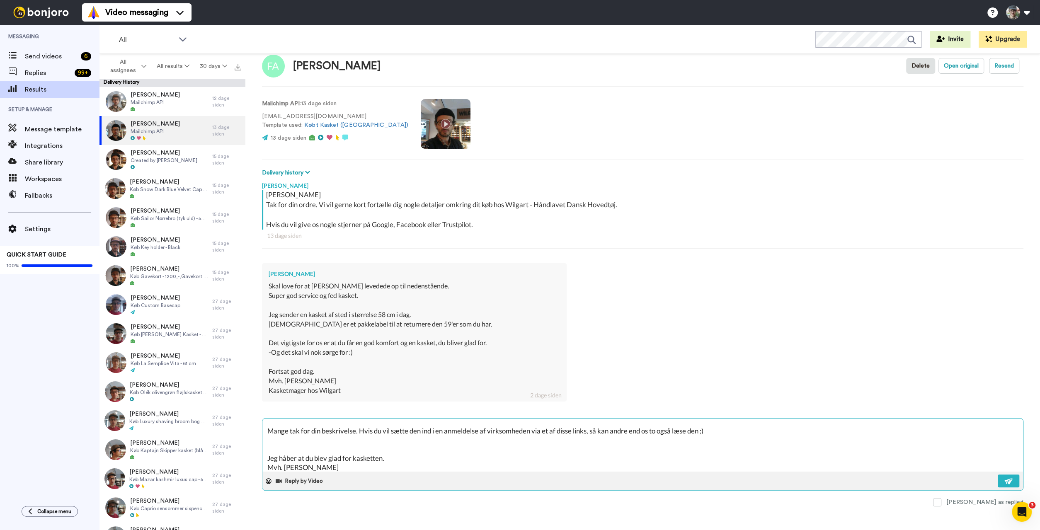
scroll to position [23, 0]
click at [330, 429] on textarea "Hej Flemming, Mange tak for din beskrivelse. Hvis du vil sætte den ind i en anm…" at bounding box center [642, 445] width 761 height 53
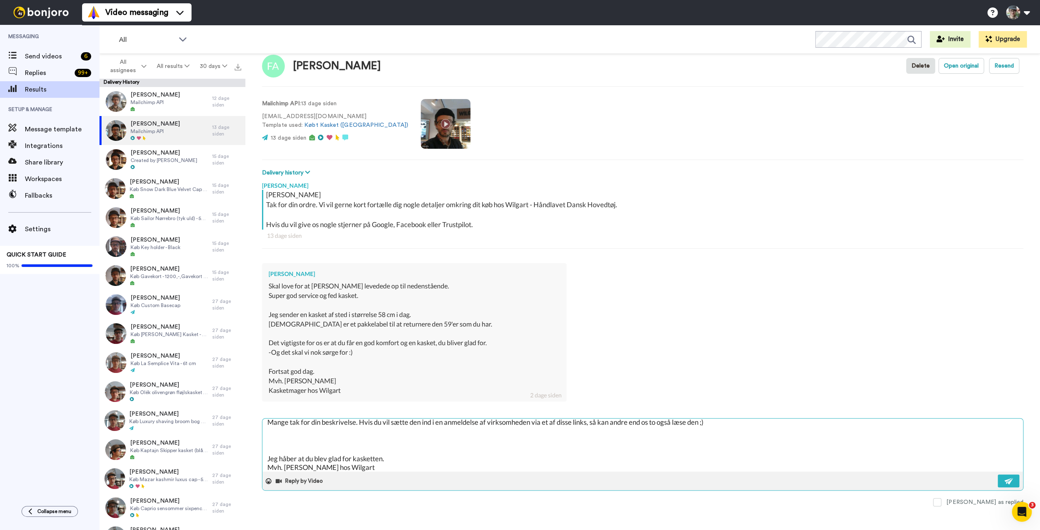
paste textarea "Støt din lokale håndværker Giv Wilgart nogle stjerne på Google, Facebook eller …"
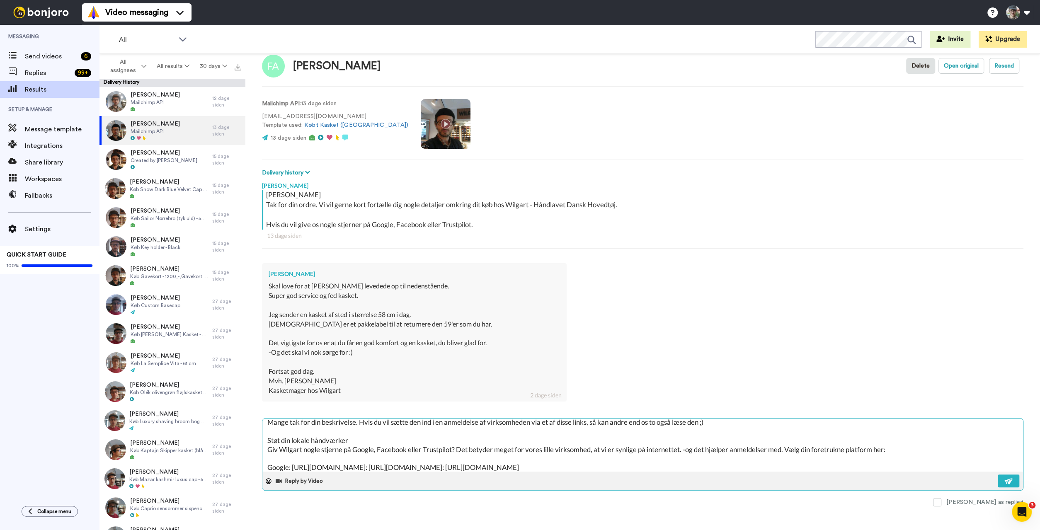
drag, startPoint x: 791, startPoint y: 450, endPoint x: 456, endPoint y: 450, distance: 335.0
click at [456, 450] on textarea "Hej Flemming, Mange tak for din beskrivelse. Hvis du vil sætte den ind i en anm…" at bounding box center [642, 445] width 761 height 53
click at [432, 466] on textarea "Hej Flemming, Mange tak for din beskrivelse. Hvis du vil sætte den ind i en anm…" at bounding box center [642, 445] width 761 height 53
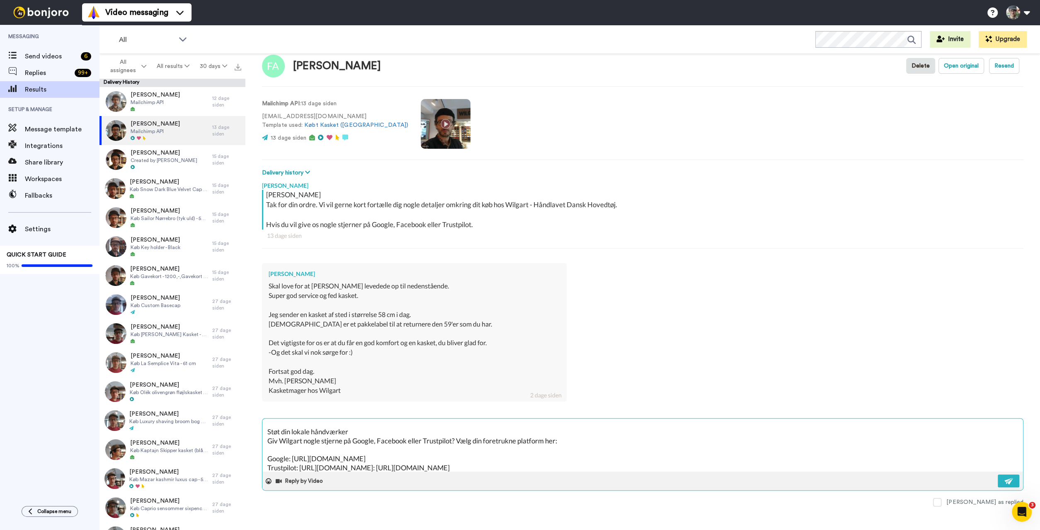
click at [434, 468] on textarea "Hej Flemming, Mange tak for din beskrivelse. Hvis du vil sætte den ind i en anm…" at bounding box center [642, 445] width 761 height 53
click at [1003, 479] on button at bounding box center [1009, 481] width 22 height 13
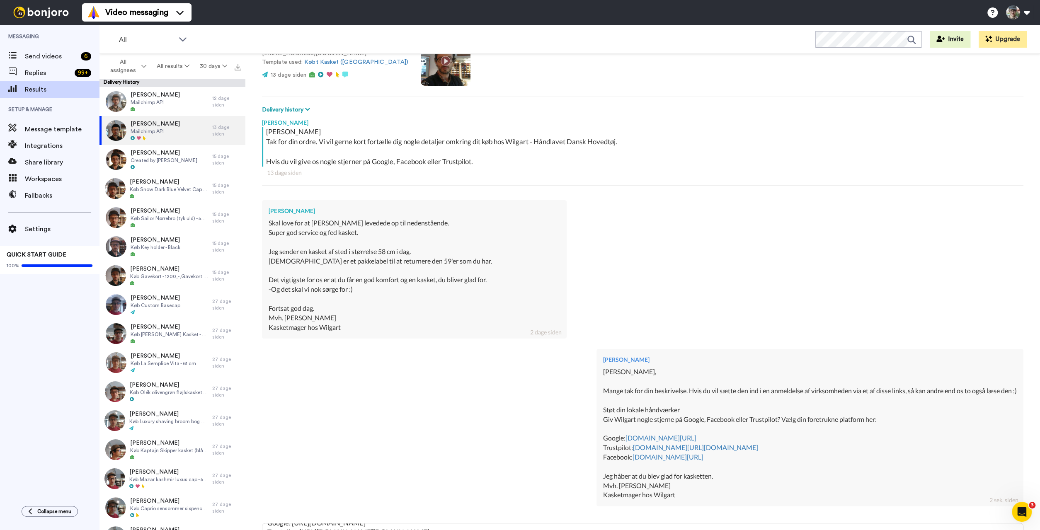
scroll to position [86, 0]
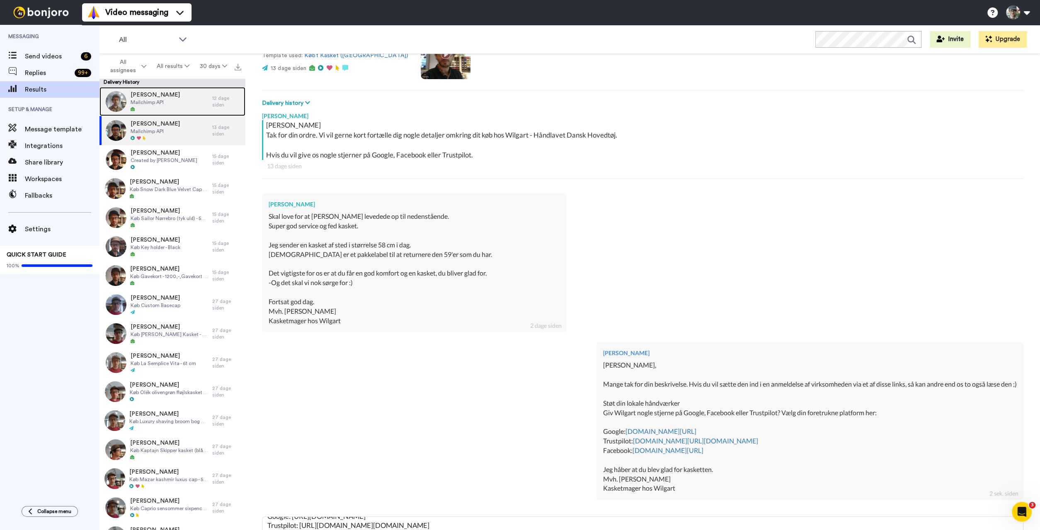
click at [165, 97] on span "Sisse Elise Højer Andersen" at bounding box center [155, 95] width 49 height 8
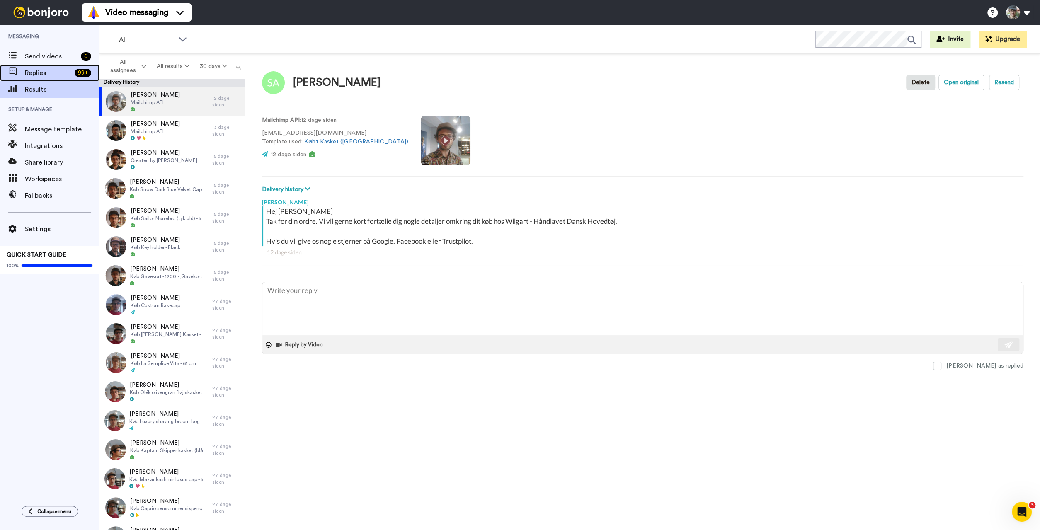
click at [33, 75] on span "Replies" at bounding box center [48, 73] width 46 height 10
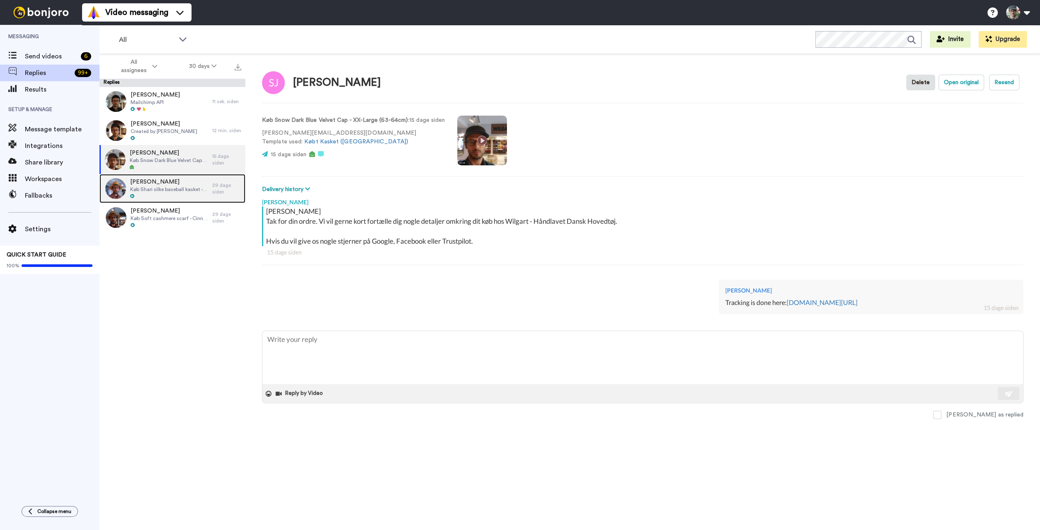
click at [180, 184] on span "[PERSON_NAME]" at bounding box center [169, 182] width 78 height 8
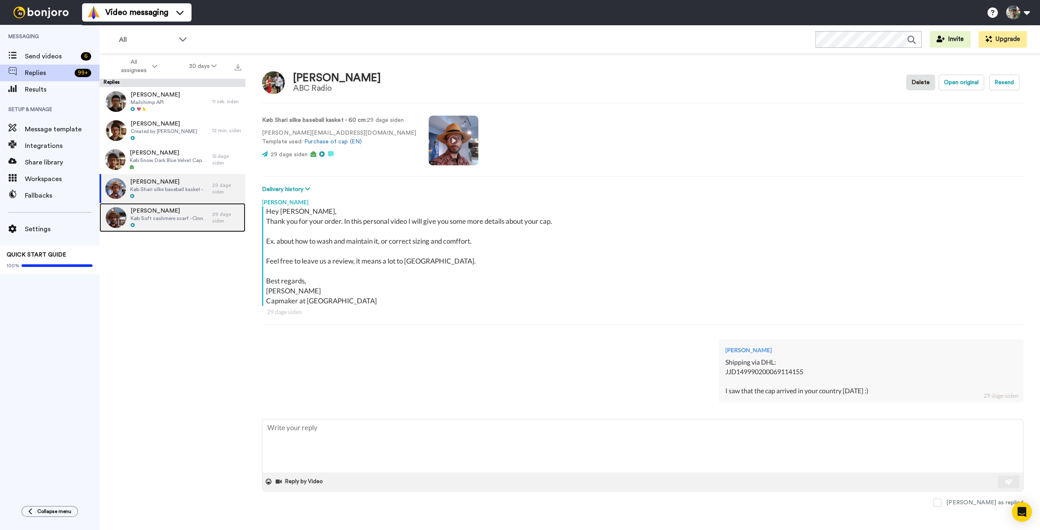
click at [189, 216] on span "Køb Soft cashmere scarf - Cinnamon" at bounding box center [170, 218] width 78 height 7
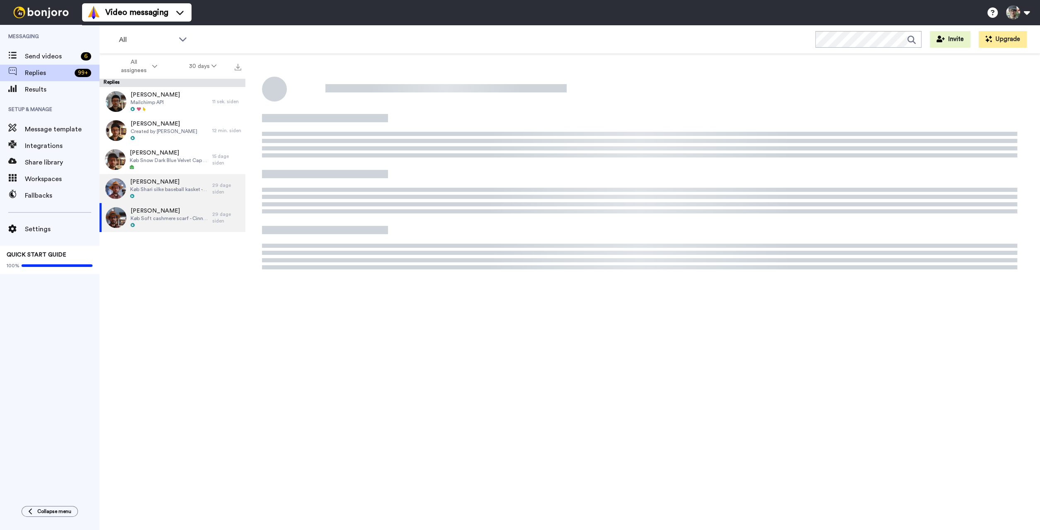
type textarea "x"
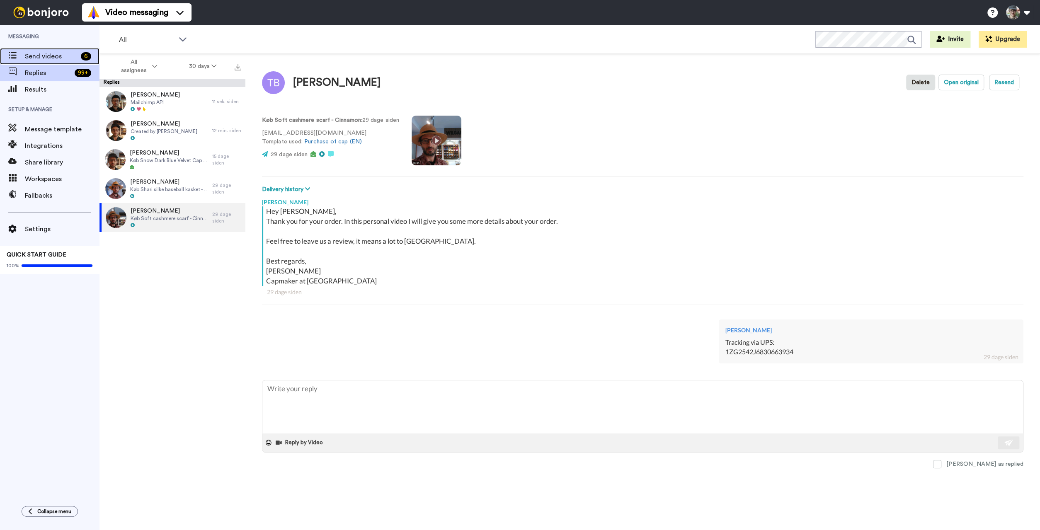
click at [34, 58] on span "Send videos" at bounding box center [51, 56] width 53 height 10
